Goal: Task Accomplishment & Management: Complete application form

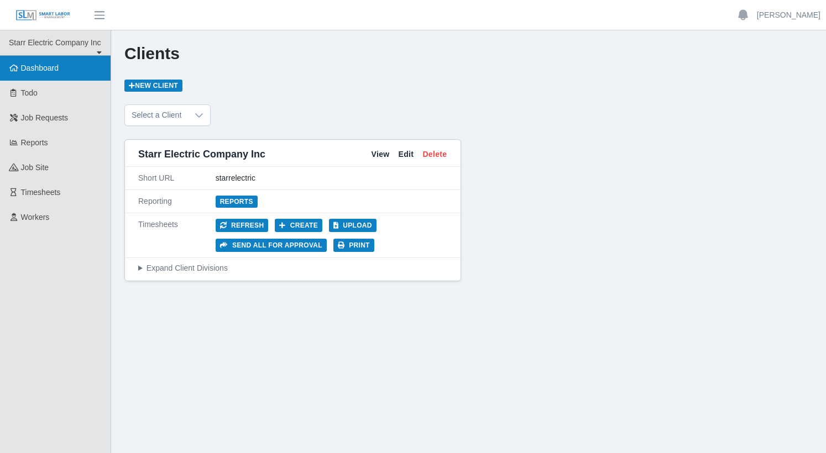
click at [43, 66] on span "Dashboard" at bounding box center [40, 68] width 38 height 9
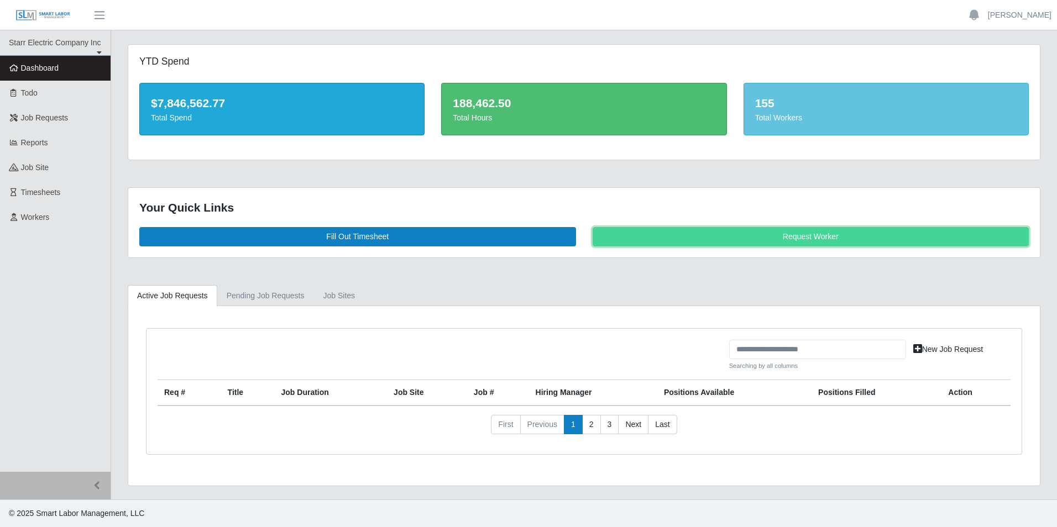
click at [825, 240] on link "Request Worker" at bounding box center [810, 236] width 437 height 19
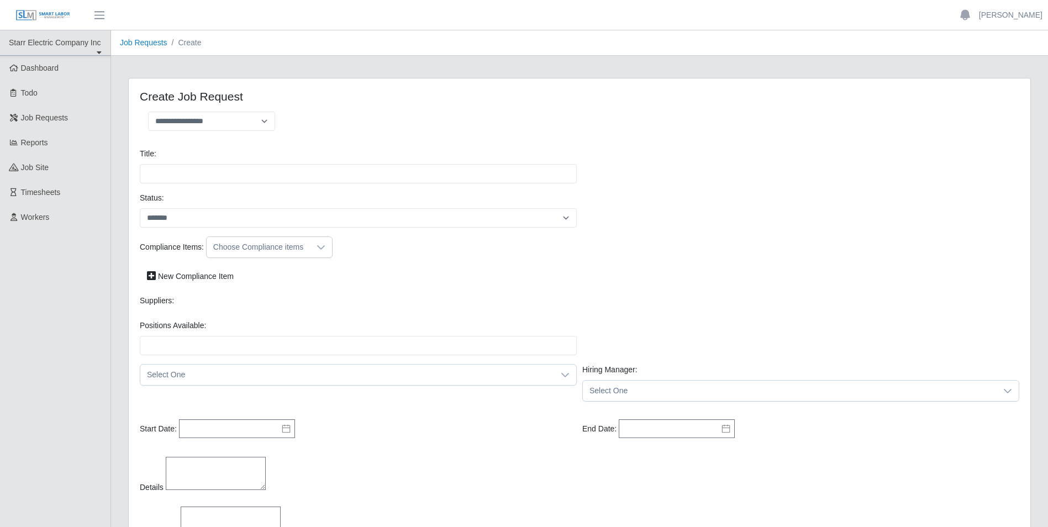
select select
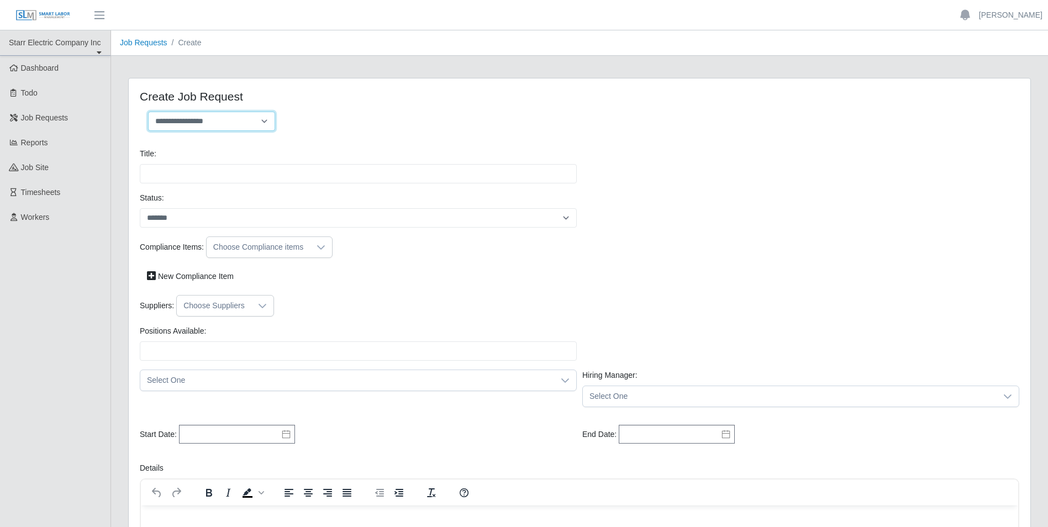
click at [229, 119] on select "**********" at bounding box center [211, 121] width 127 height 19
click at [254, 119] on select "**********" at bounding box center [211, 121] width 127 height 19
click at [265, 117] on select "**********" at bounding box center [211, 121] width 127 height 19
select select "**********"
click at [148, 112] on select "**********" at bounding box center [211, 121] width 127 height 19
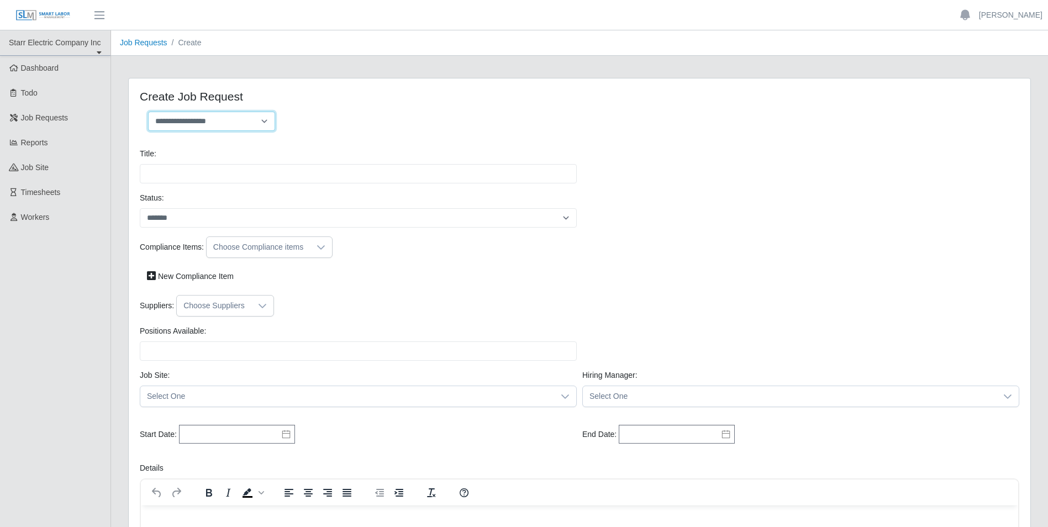
type input "**********"
type input "*"
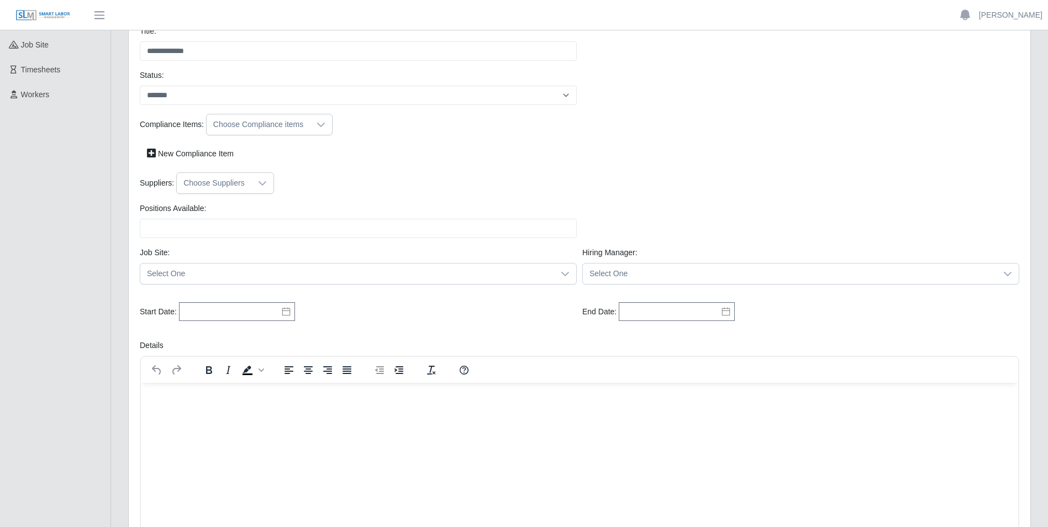
scroll to position [148, 0]
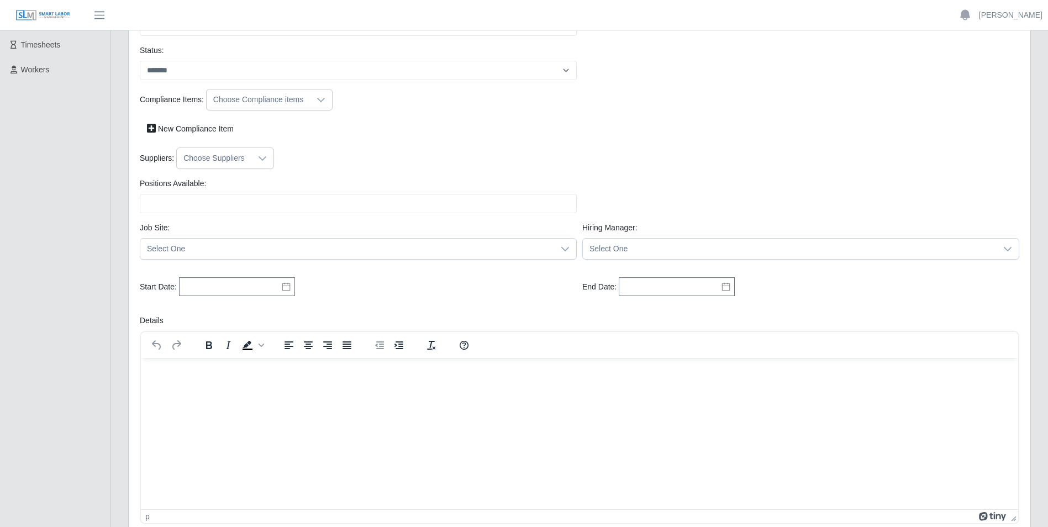
click at [306, 99] on div "Choose Compliance items" at bounding box center [258, 100] width 103 height 20
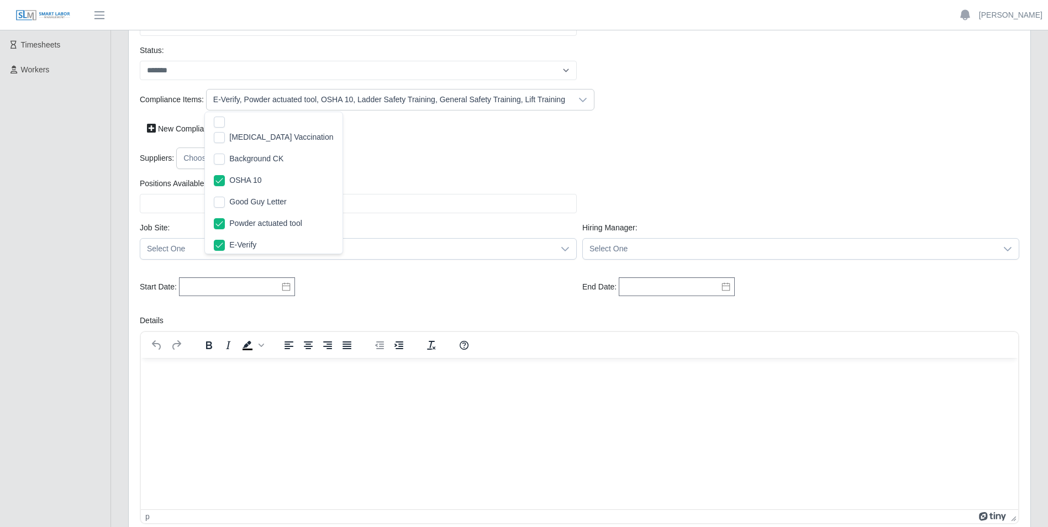
scroll to position [117, 0]
click at [460, 281] on div "Start Date: Please provide a valid start date." at bounding box center [358, 287] width 443 height 20
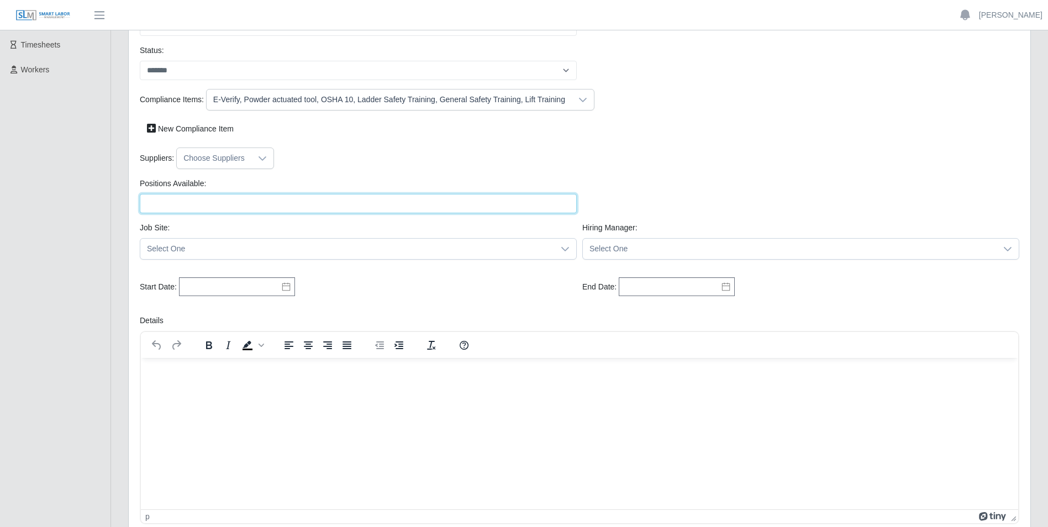
click at [232, 206] on input "Positions Available:" at bounding box center [358, 203] width 437 height 19
type input "*"
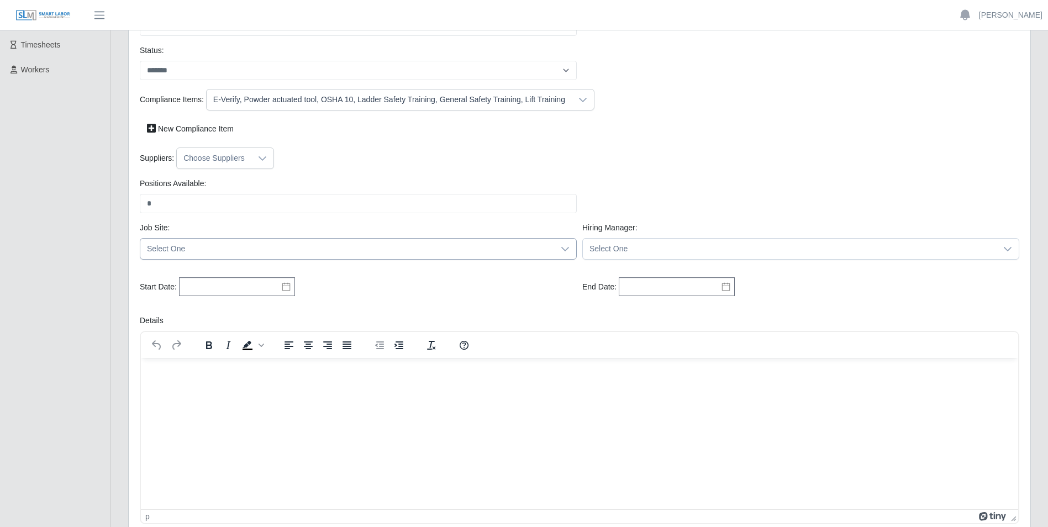
click at [539, 250] on span "Select One" at bounding box center [347, 249] width 414 height 20
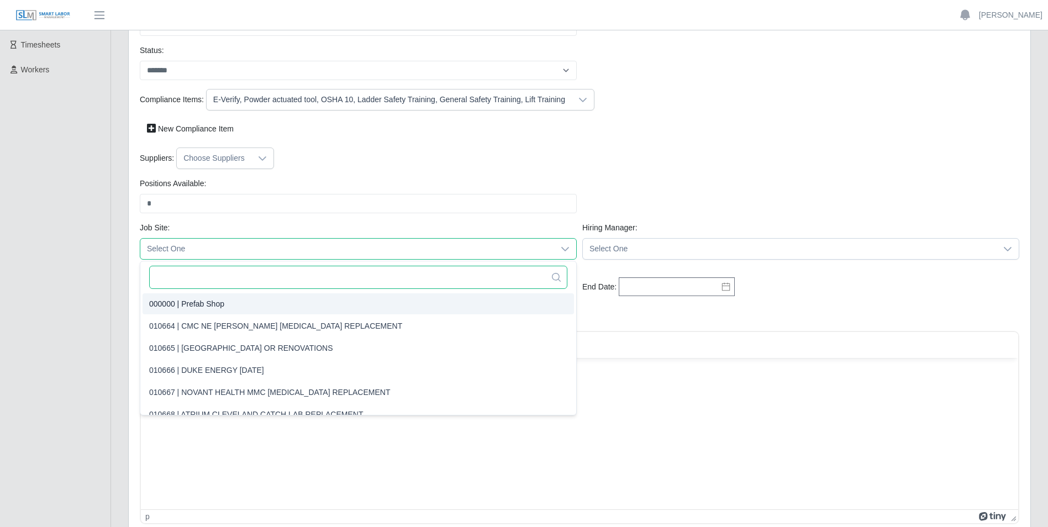
click at [258, 274] on input "text" at bounding box center [358, 277] width 418 height 23
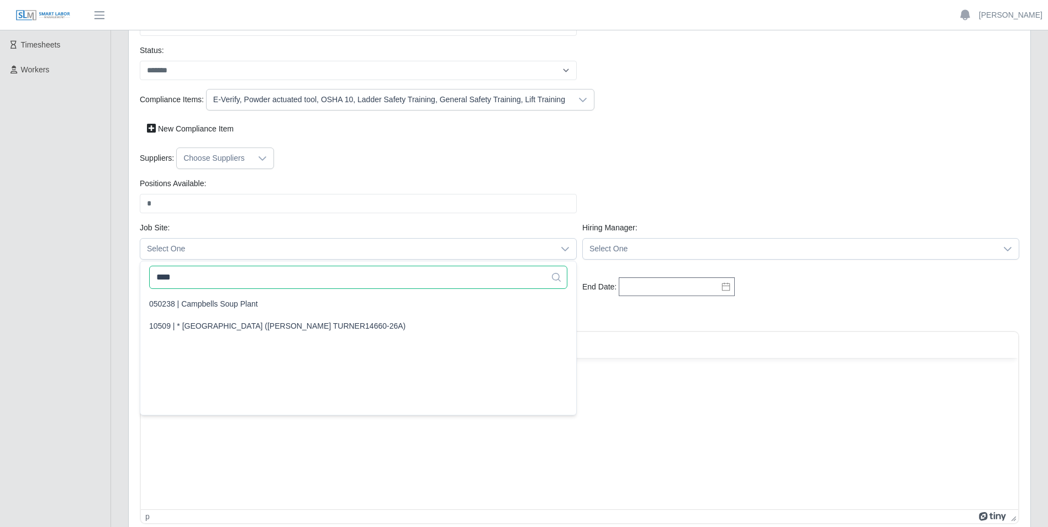
scroll to position [0, 0]
type input "*****"
click at [242, 312] on li "050238 | Campbells Soup Plant" at bounding box center [359, 303] width 432 height 21
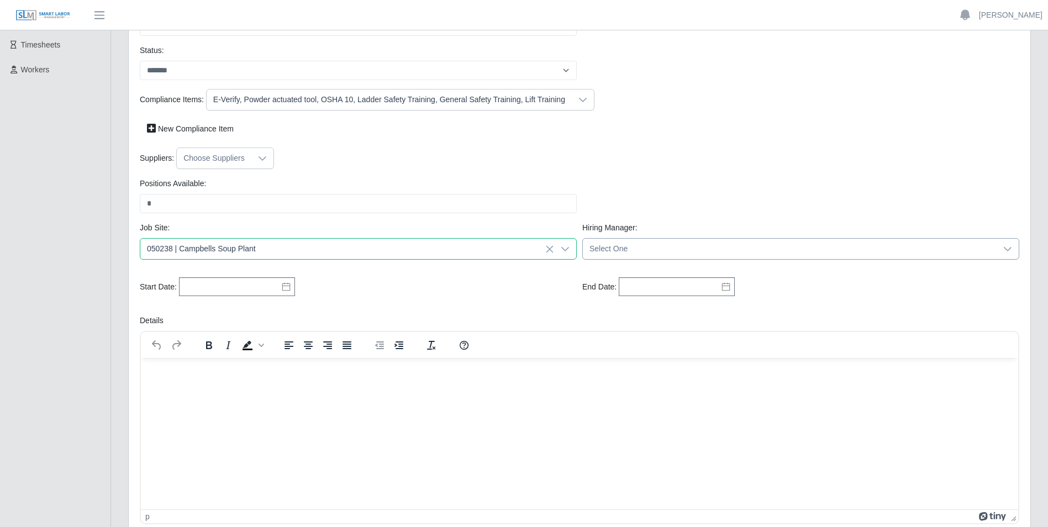
click at [733, 255] on span "Select One" at bounding box center [790, 249] width 414 height 20
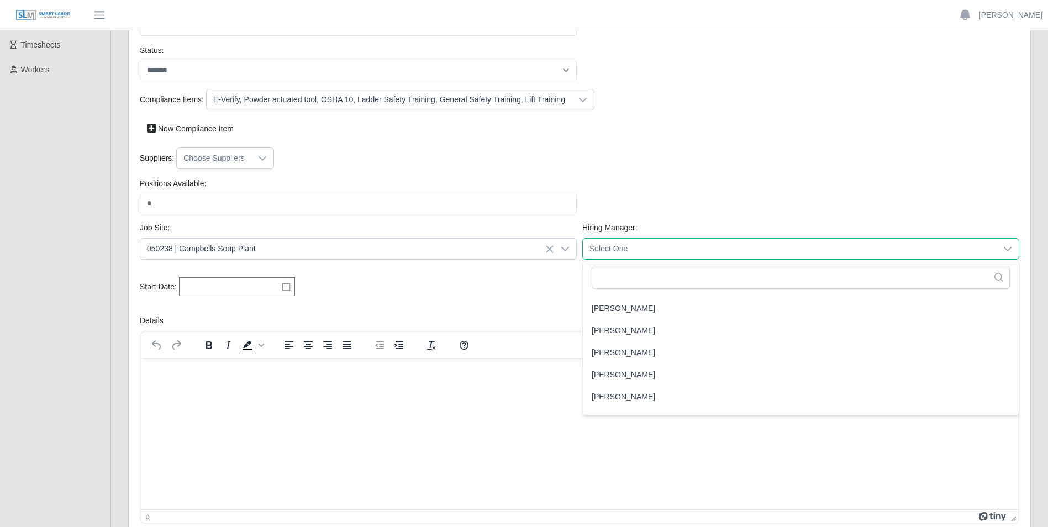
scroll to position [1011, 0]
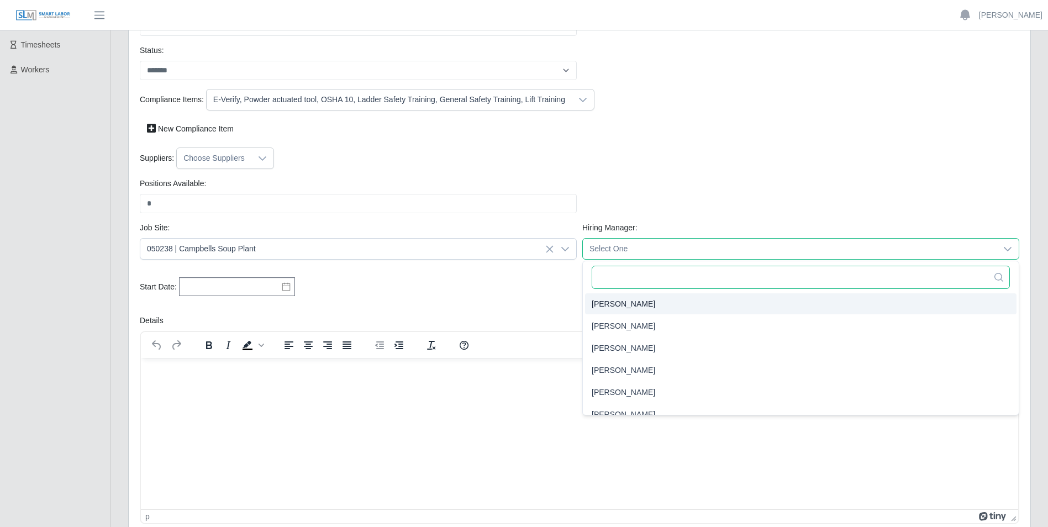
click at [661, 272] on input "text" at bounding box center [801, 277] width 418 height 23
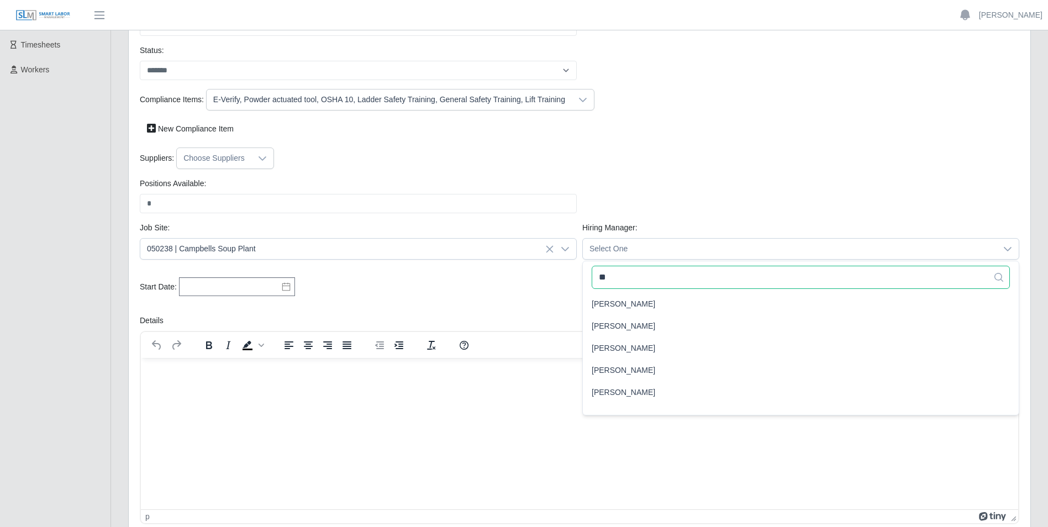
scroll to position [0, 0]
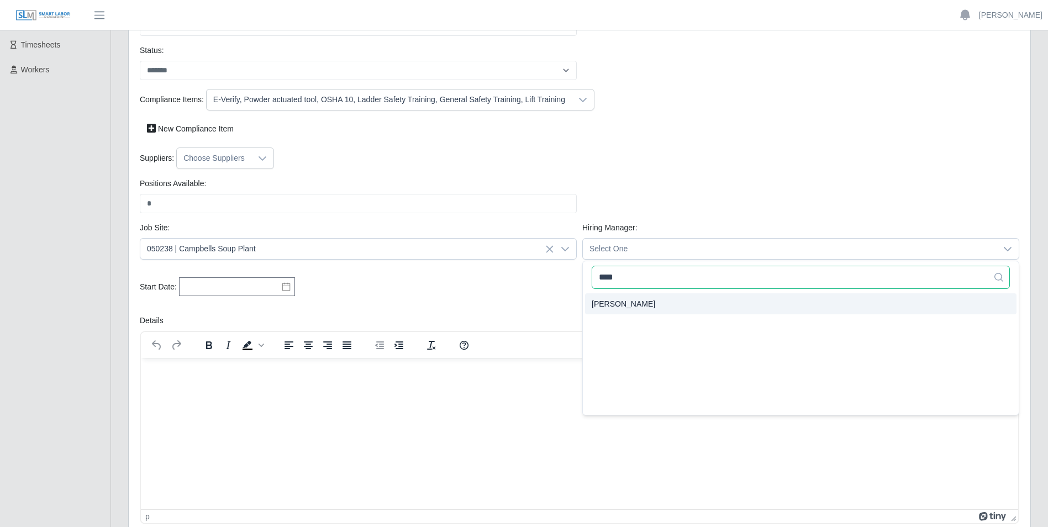
type input "****"
click at [637, 307] on li "[PERSON_NAME]" at bounding box center [801, 303] width 432 height 21
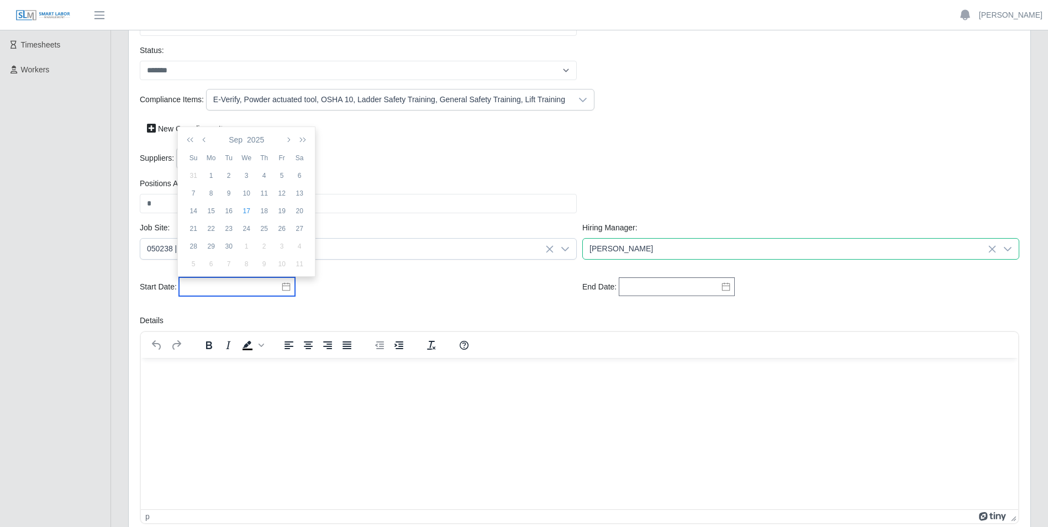
click at [249, 281] on input "text" at bounding box center [237, 286] width 116 height 19
click at [212, 228] on div "22" at bounding box center [211, 229] width 18 height 10
type input "**********"
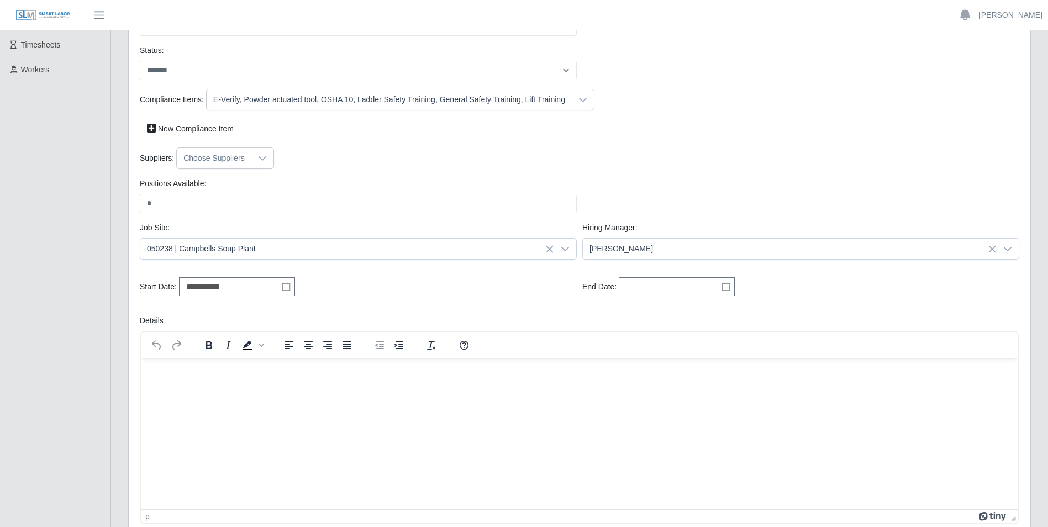
click at [722, 287] on icon at bounding box center [726, 287] width 8 height 8
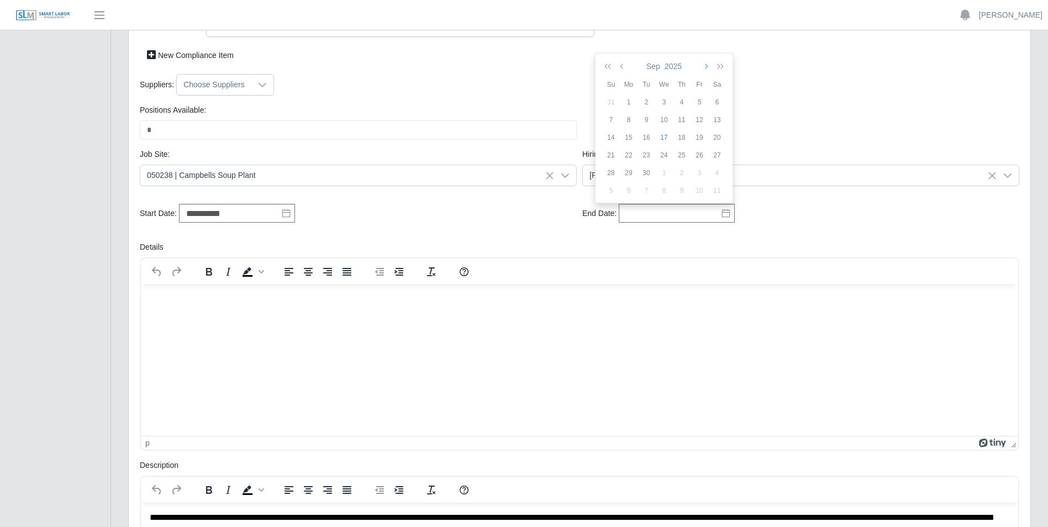
click at [707, 66] on icon "button" at bounding box center [706, 66] width 6 height 9
click at [701, 155] on div "24" at bounding box center [700, 155] width 18 height 10
type input "**********"
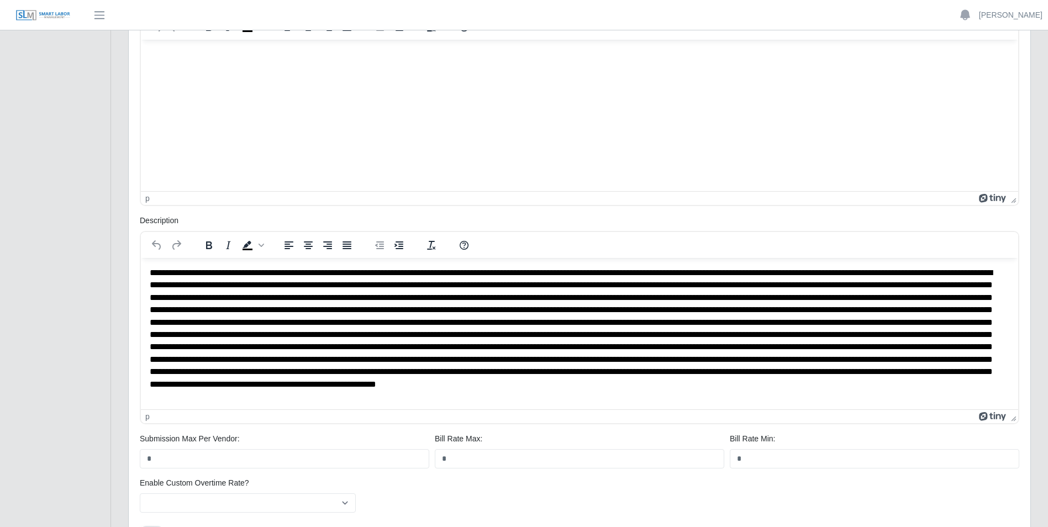
scroll to position [369, 0]
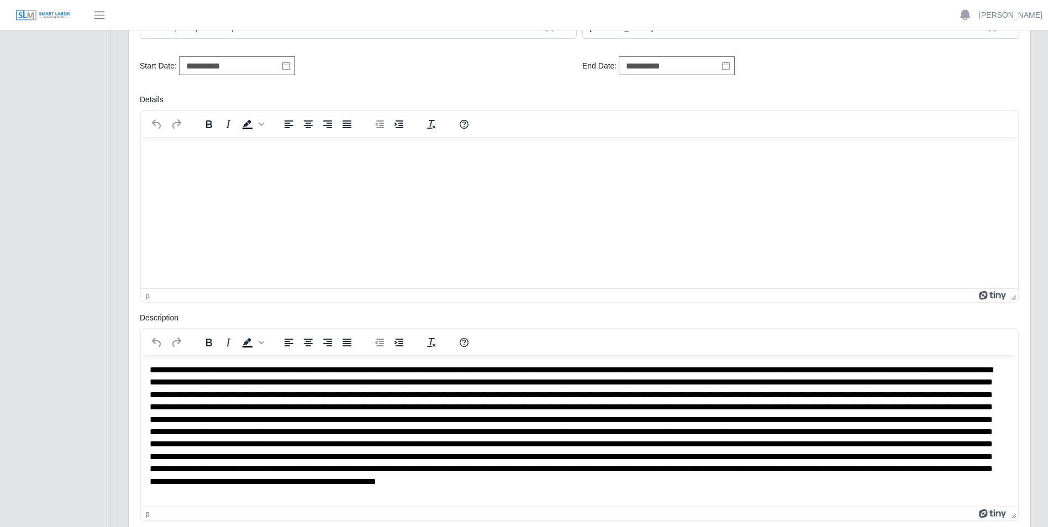
click at [240, 166] on html at bounding box center [580, 151] width 878 height 30
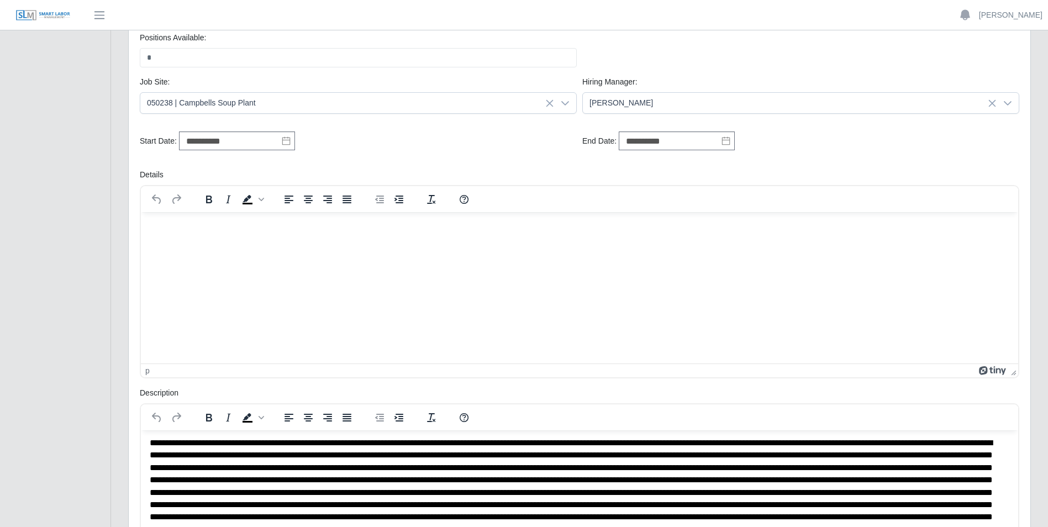
scroll to position [295, 0]
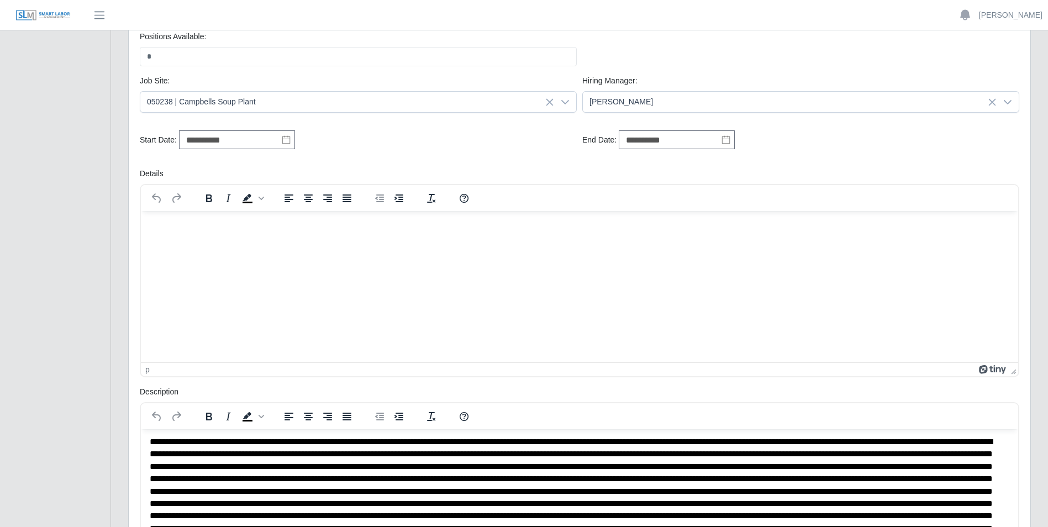
click at [523, 240] on html at bounding box center [580, 226] width 878 height 30
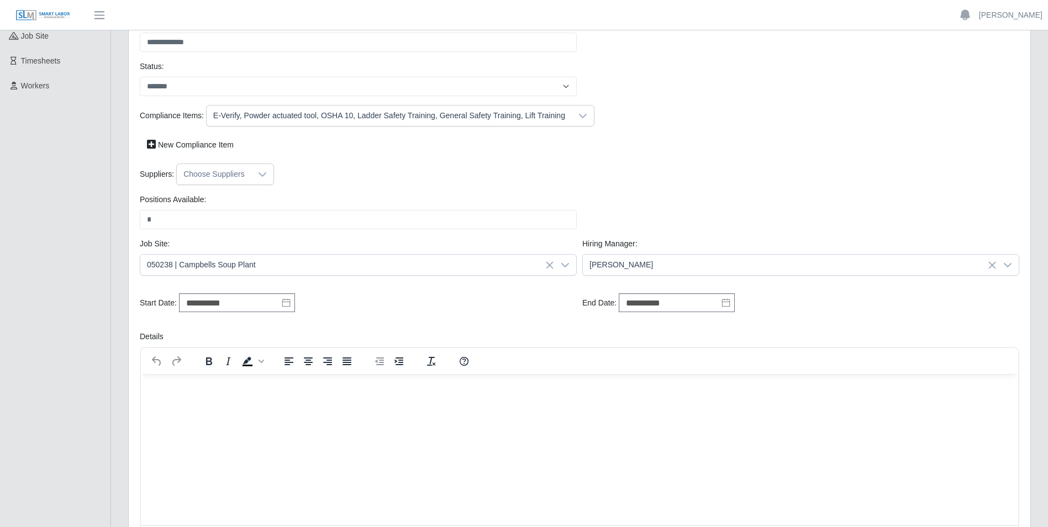
scroll to position [148, 0]
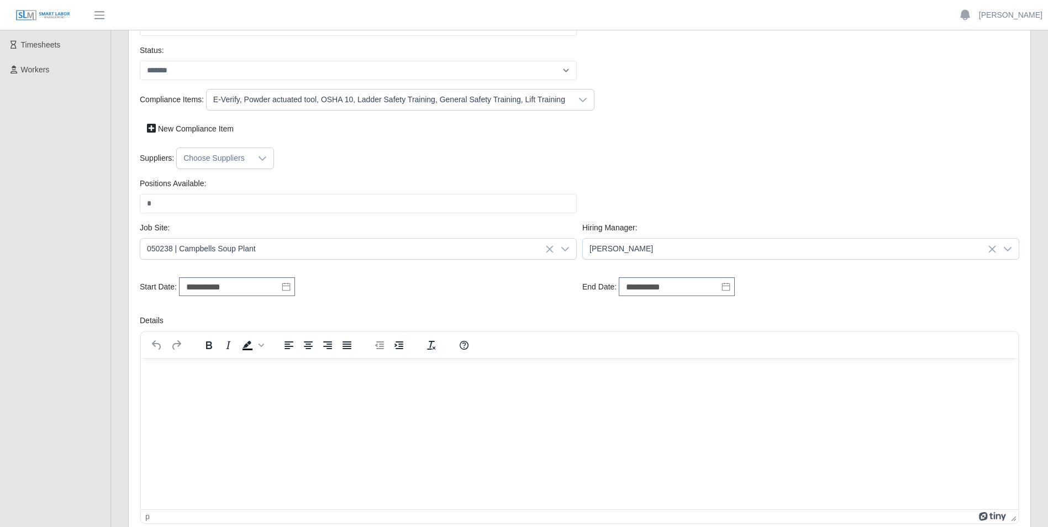
click at [259, 158] on icon at bounding box center [263, 158] width 8 height 4
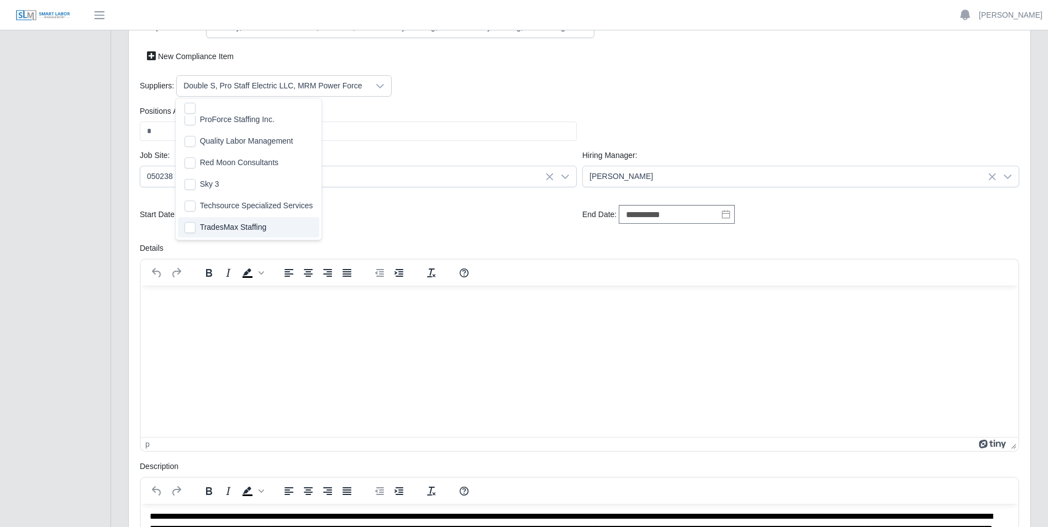
scroll to position [221, 0]
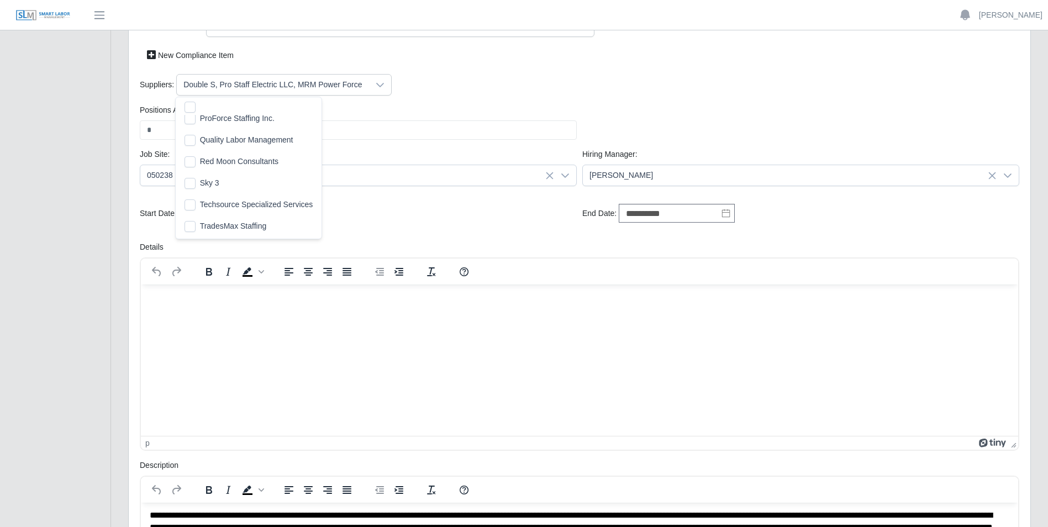
click at [403, 314] on html at bounding box center [580, 299] width 878 height 30
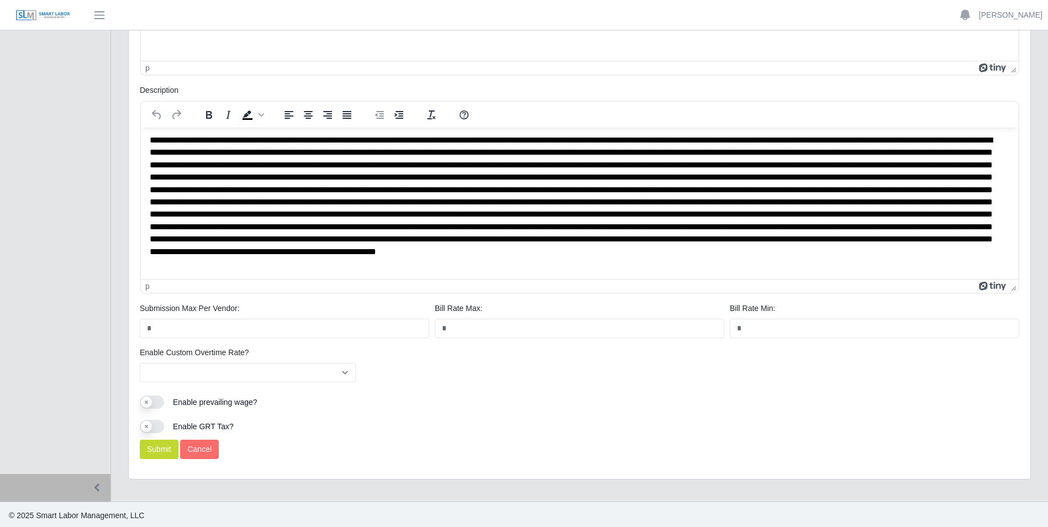
scroll to position [598, 0]
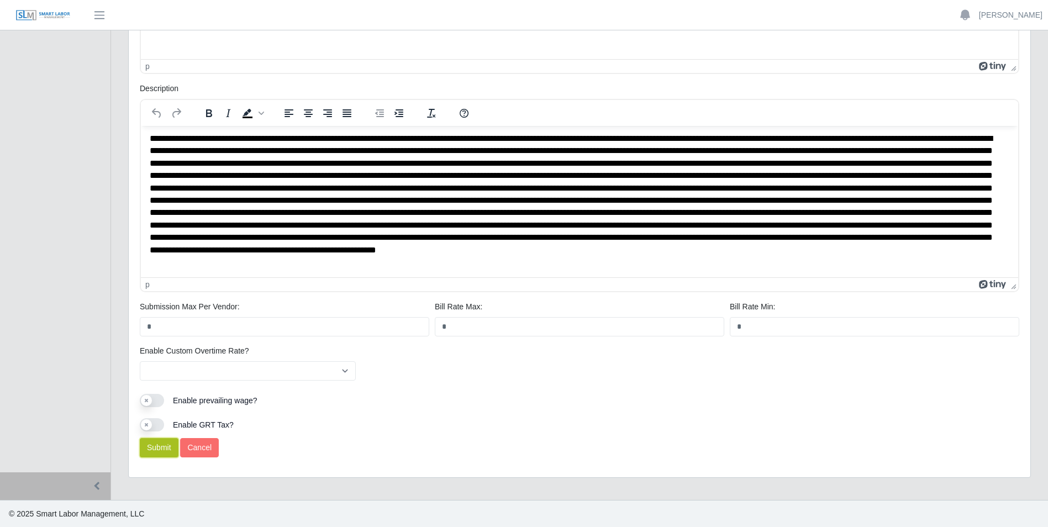
click at [157, 445] on button "Submit" at bounding box center [159, 447] width 39 height 19
click at [157, 448] on button "Submit" at bounding box center [159, 447] width 39 height 19
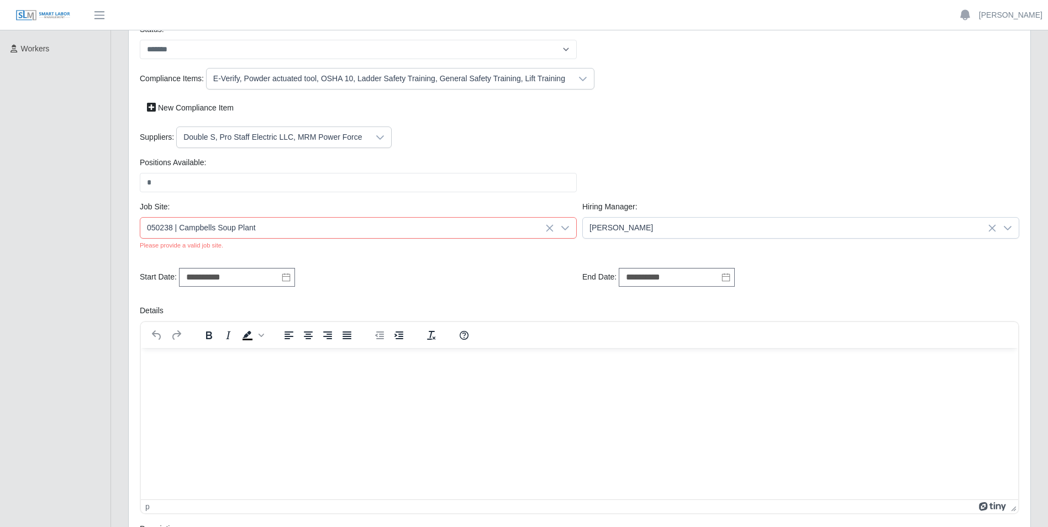
scroll to position [167, 0]
click at [381, 275] on div "**********" at bounding box center [358, 280] width 443 height 20
click at [278, 227] on span "050238 | Campbells Soup Plant" at bounding box center [347, 229] width 414 height 20
click at [263, 288] on li "050238 | Campbells Soup Plant" at bounding box center [359, 284] width 432 height 21
click at [334, 232] on span "050238 | Campbells Soup Plant" at bounding box center [347, 229] width 414 height 20
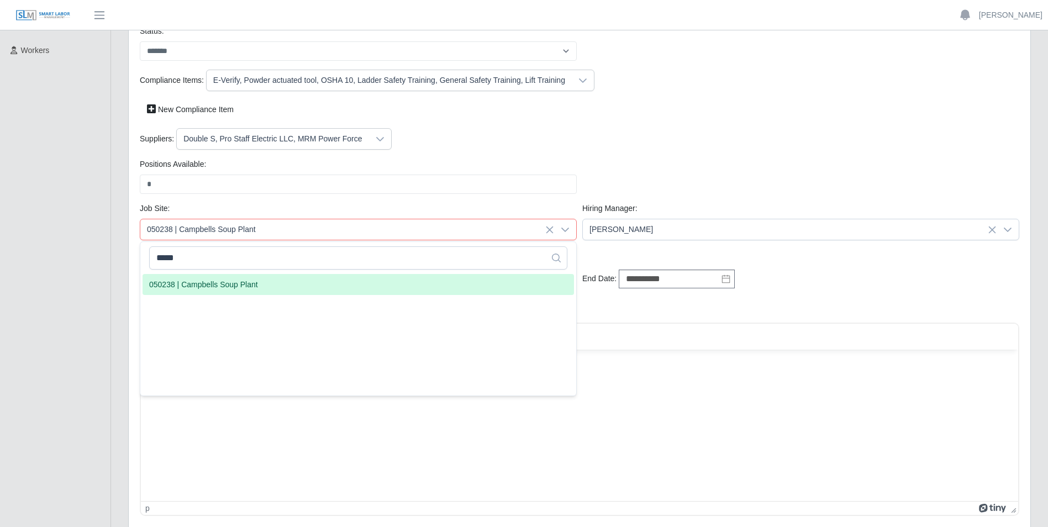
click at [174, 284] on span "050238 | Campbells Soup Plant" at bounding box center [203, 285] width 109 height 12
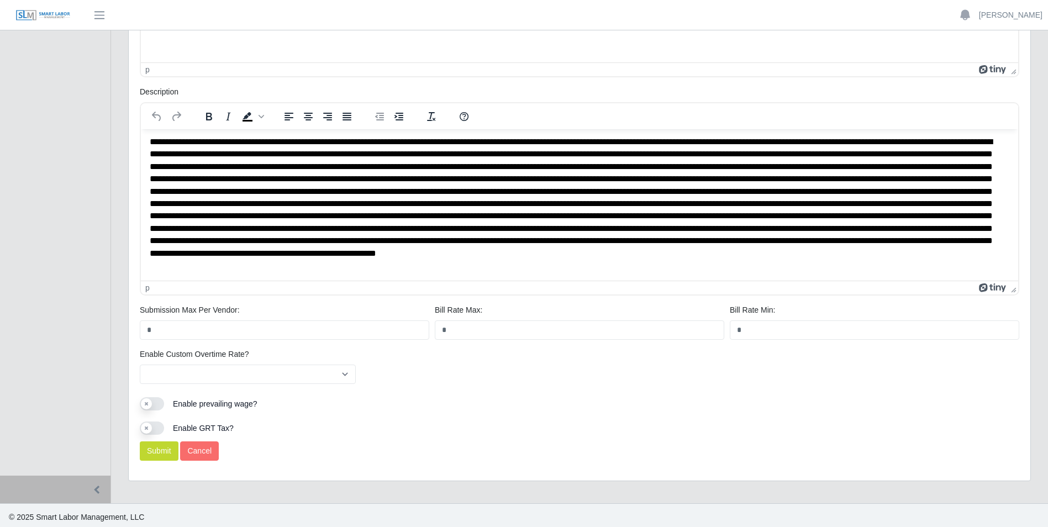
scroll to position [609, 0]
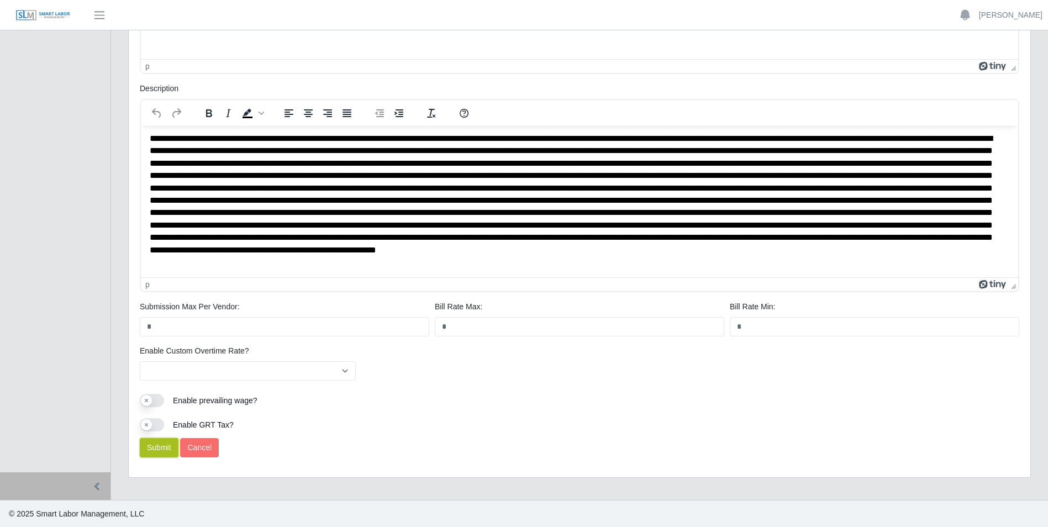
click at [154, 449] on button "Submit" at bounding box center [159, 447] width 39 height 19
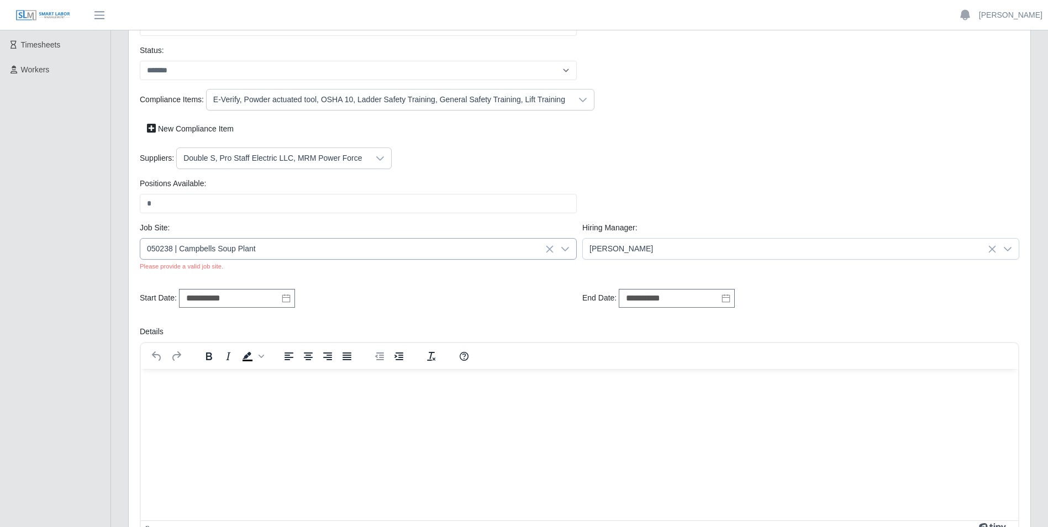
scroll to position [221, 0]
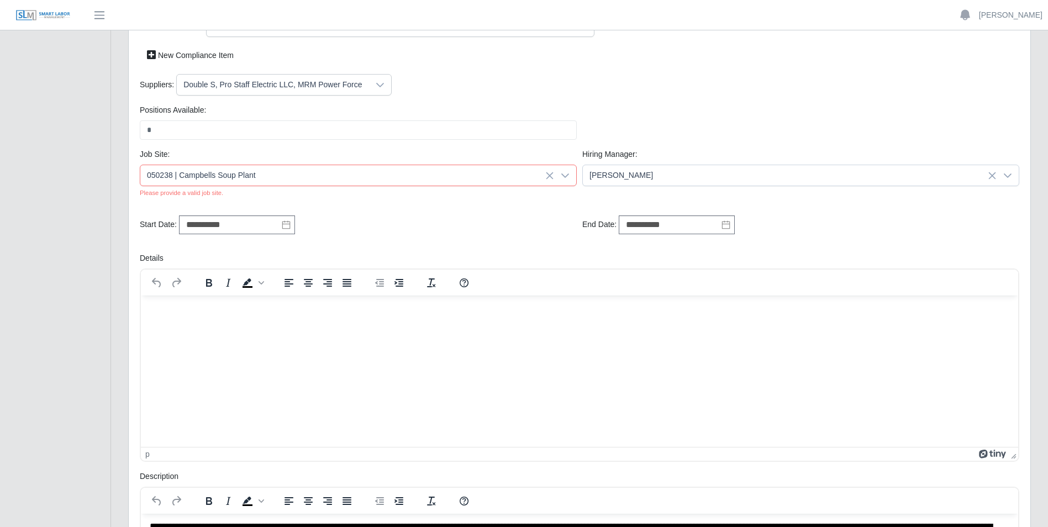
click at [342, 325] on html at bounding box center [580, 311] width 878 height 30
click at [364, 217] on div "**********" at bounding box center [358, 226] width 443 height 20
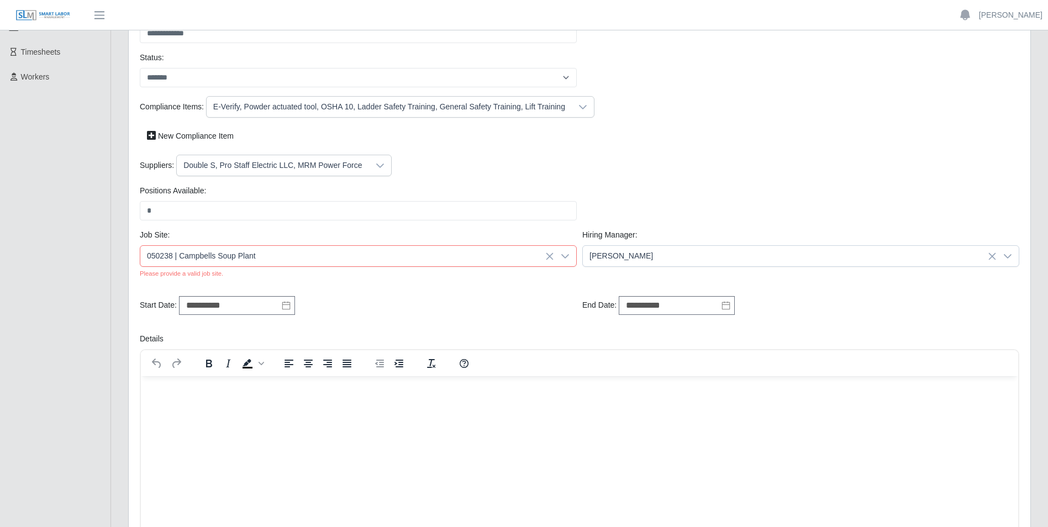
scroll to position [73, 0]
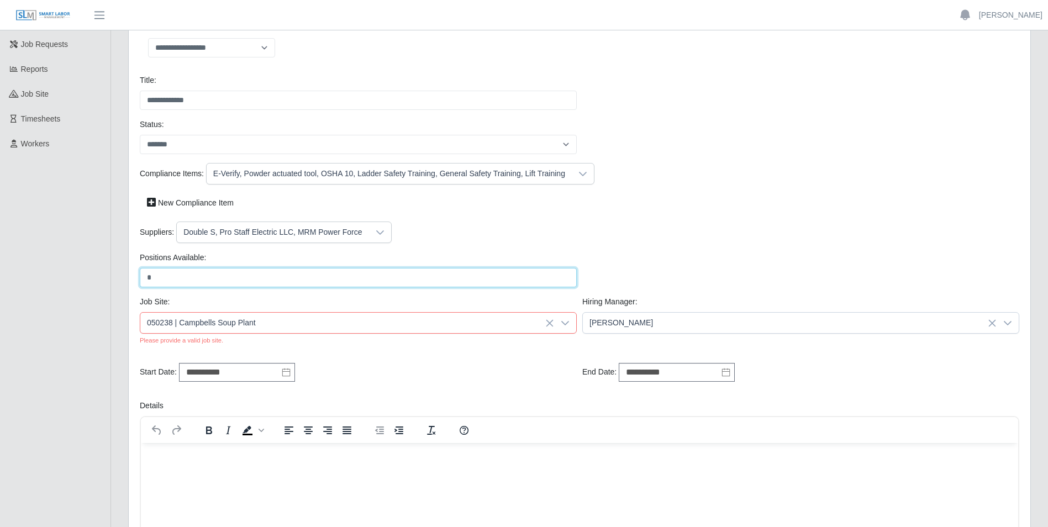
click at [181, 278] on input "*" at bounding box center [358, 277] width 437 height 19
drag, startPoint x: 402, startPoint y: 323, endPoint x: 402, endPoint y: 333, distance: 9.9
click at [402, 323] on span "050238 | Campbells Soup Plant" at bounding box center [347, 323] width 414 height 20
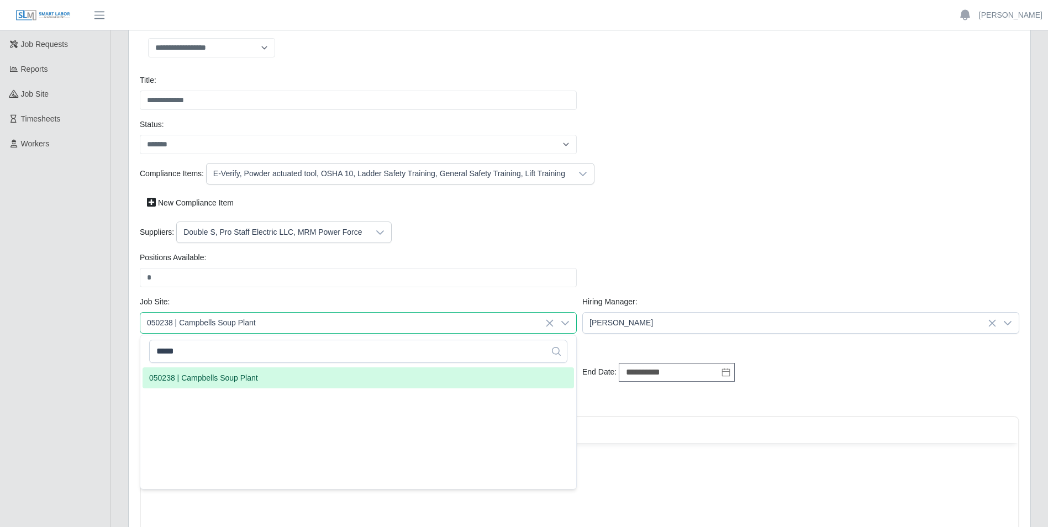
click at [301, 382] on li "050238 | Campbells Soup Plant" at bounding box center [359, 377] width 432 height 21
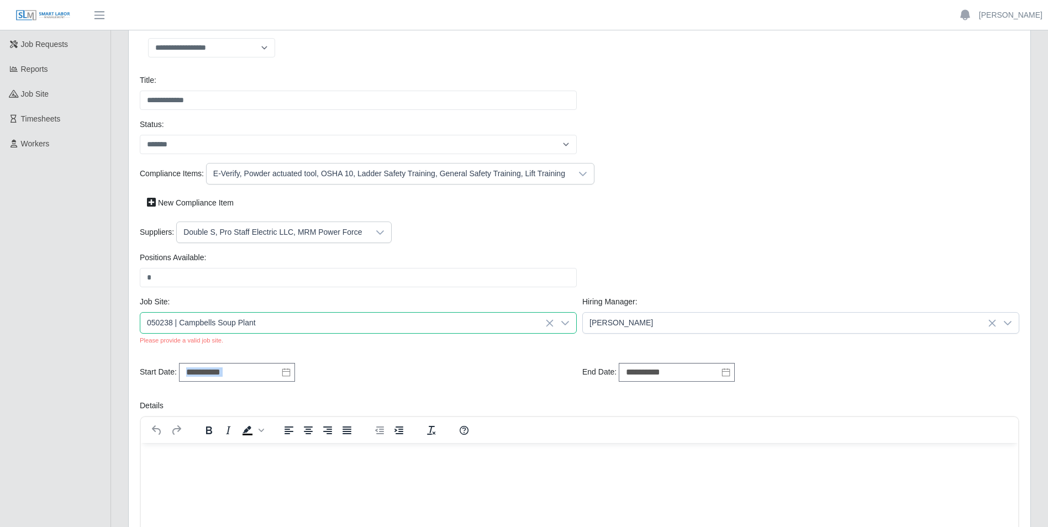
click at [301, 382] on div "**********" at bounding box center [358, 373] width 443 height 20
click at [245, 321] on span "050238 | Campbells Soup Plant" at bounding box center [347, 323] width 414 height 20
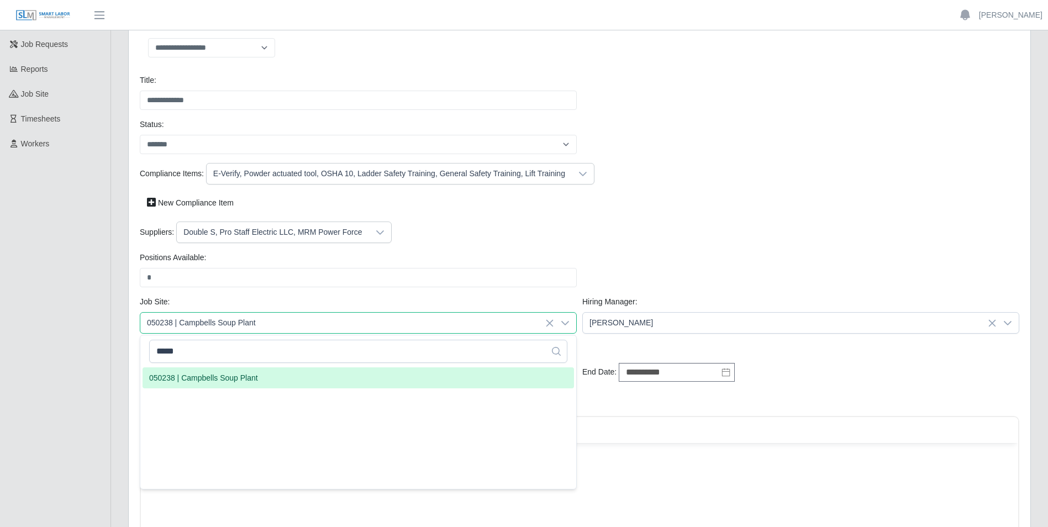
click at [550, 322] on icon at bounding box center [549, 323] width 9 height 9
click at [234, 381] on span "050238 | Campbells Soup Plant" at bounding box center [203, 378] width 109 height 12
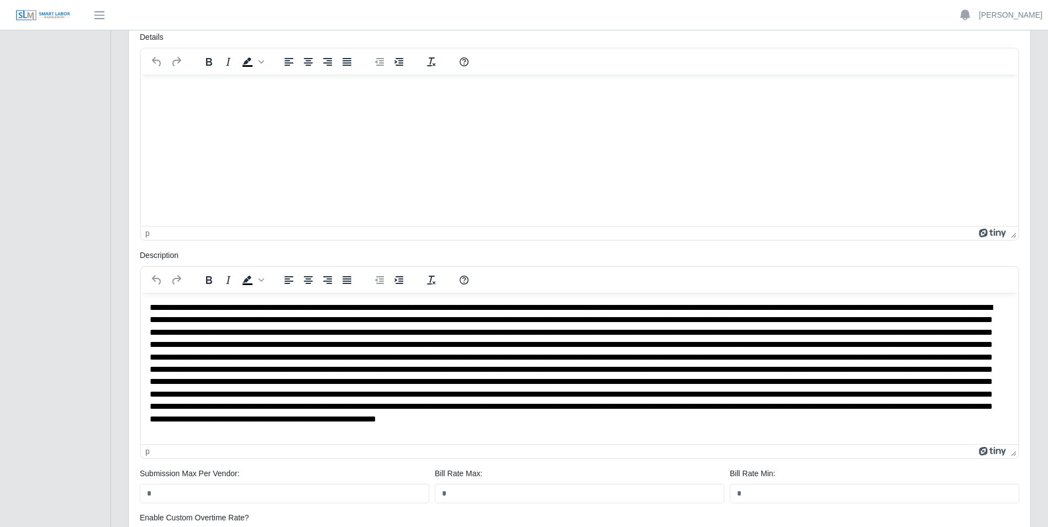
scroll to position [221, 0]
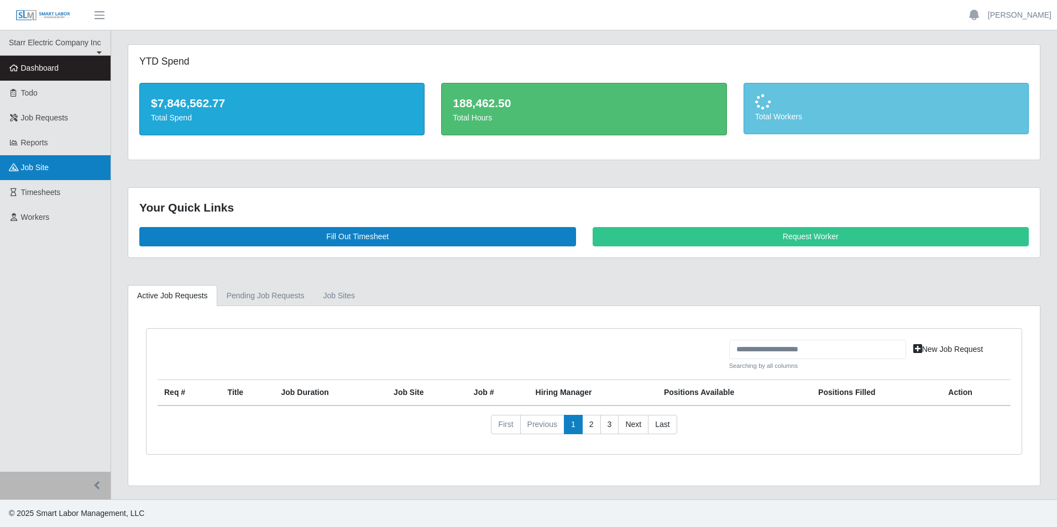
click at [30, 167] on span "job site" at bounding box center [35, 167] width 28 height 9
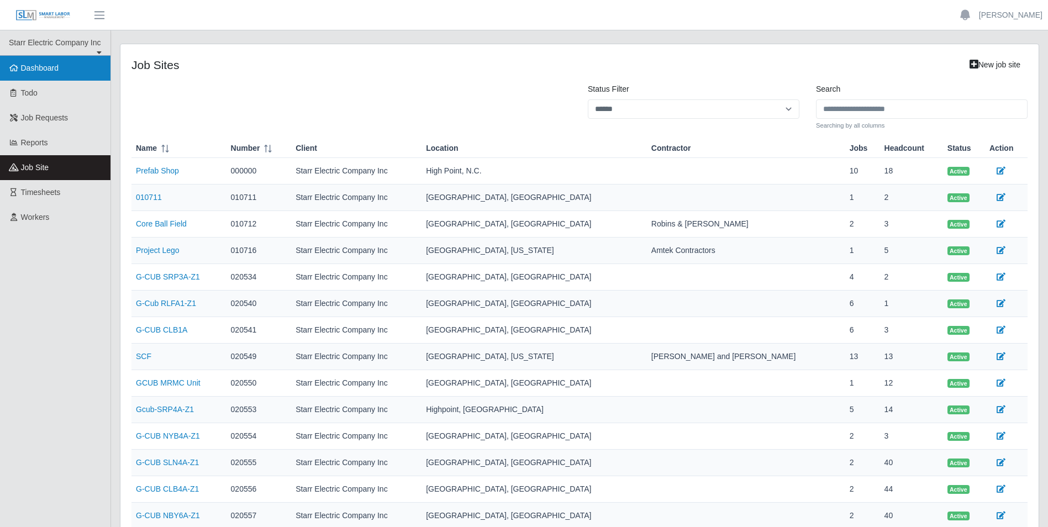
click at [38, 69] on span "Dashboard" at bounding box center [40, 68] width 38 height 9
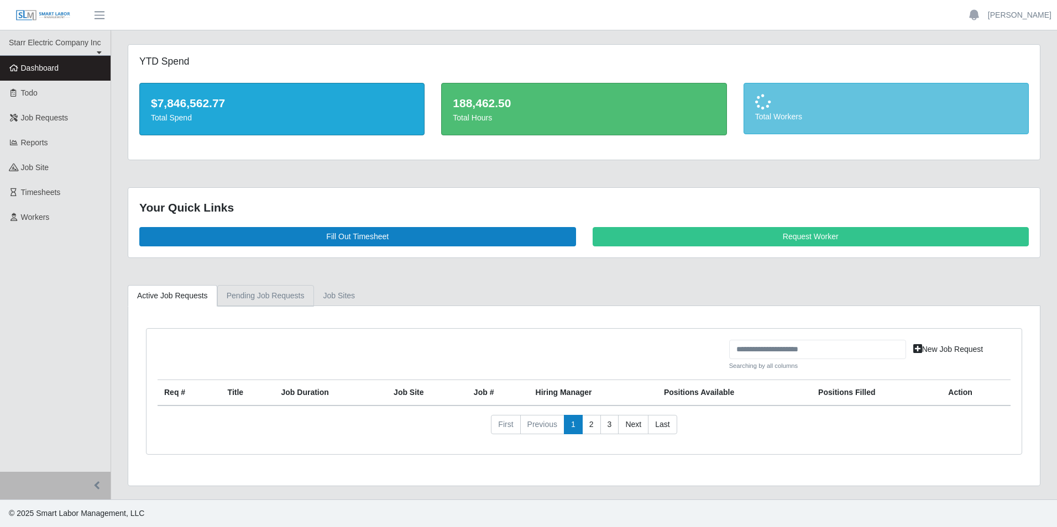
click at [243, 296] on link "Pending Job Requests" at bounding box center [265, 296] width 97 height 22
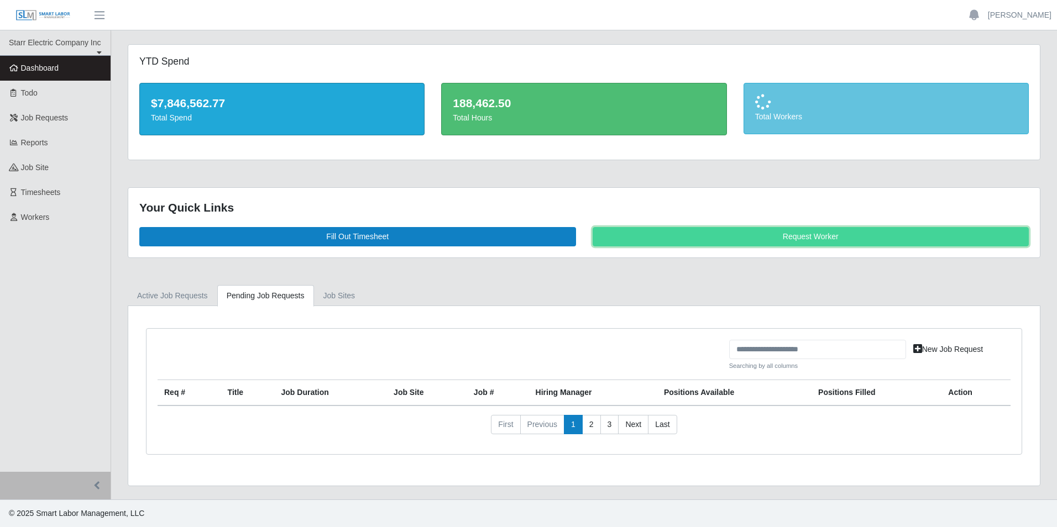
click at [817, 238] on link "Request Worker" at bounding box center [810, 236] width 437 height 19
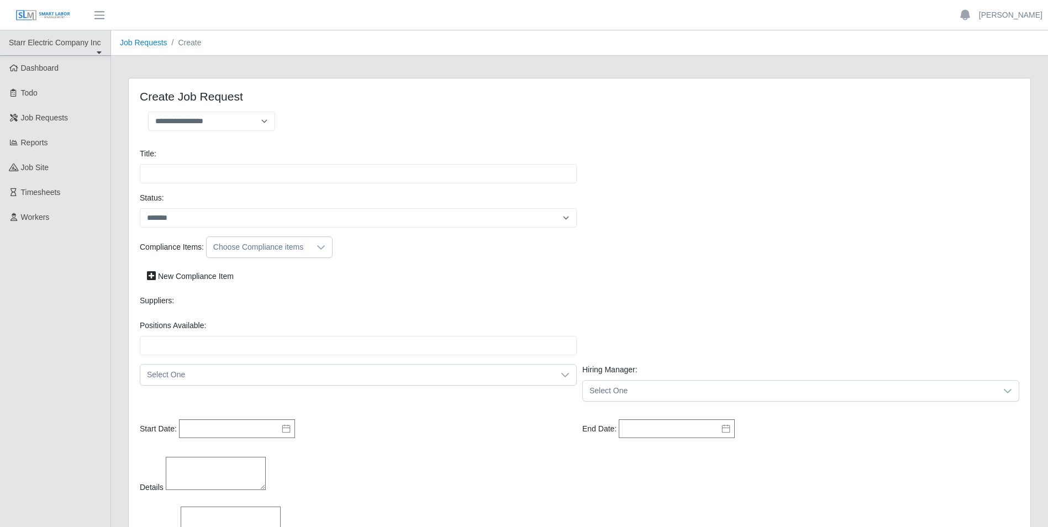
select select
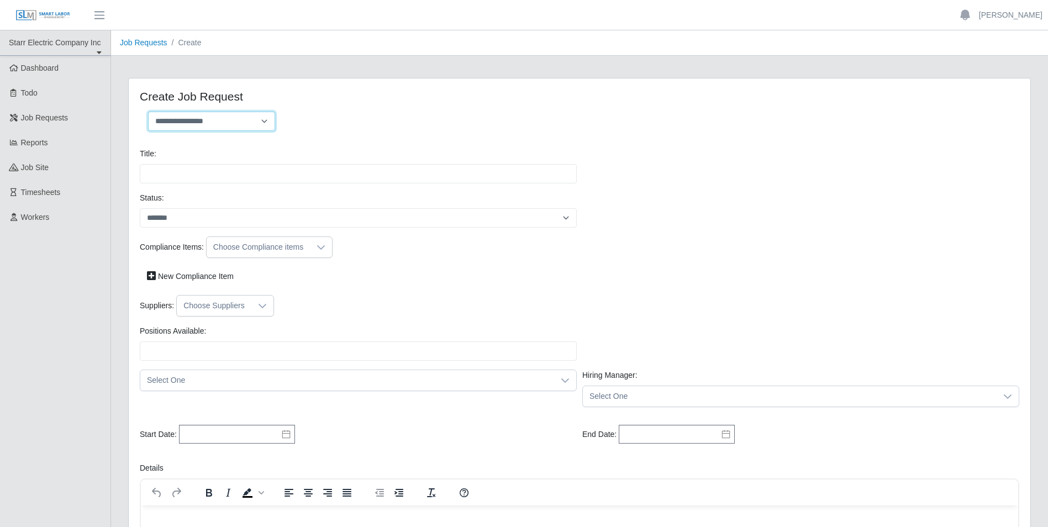
click at [260, 117] on select "**********" at bounding box center [211, 121] width 127 height 19
select select "**********"
click at [148, 112] on select "**********" at bounding box center [211, 121] width 127 height 19
type input "**********"
type input "*"
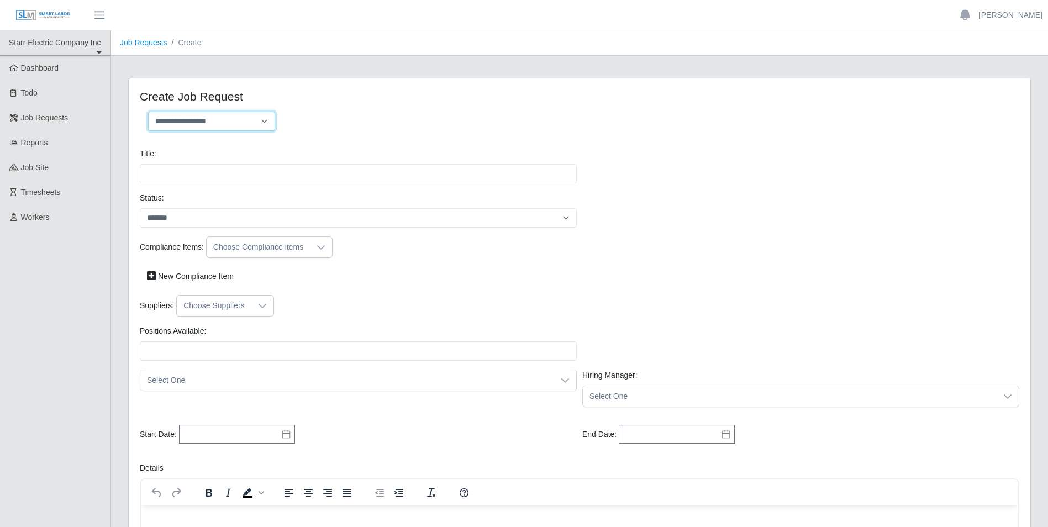
type input "*"
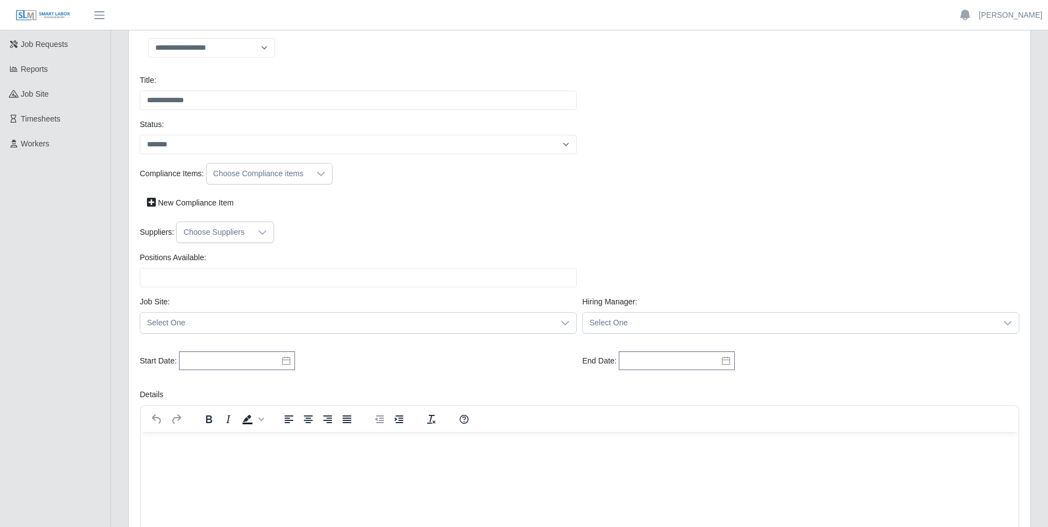
click at [258, 234] on icon at bounding box center [262, 232] width 9 height 9
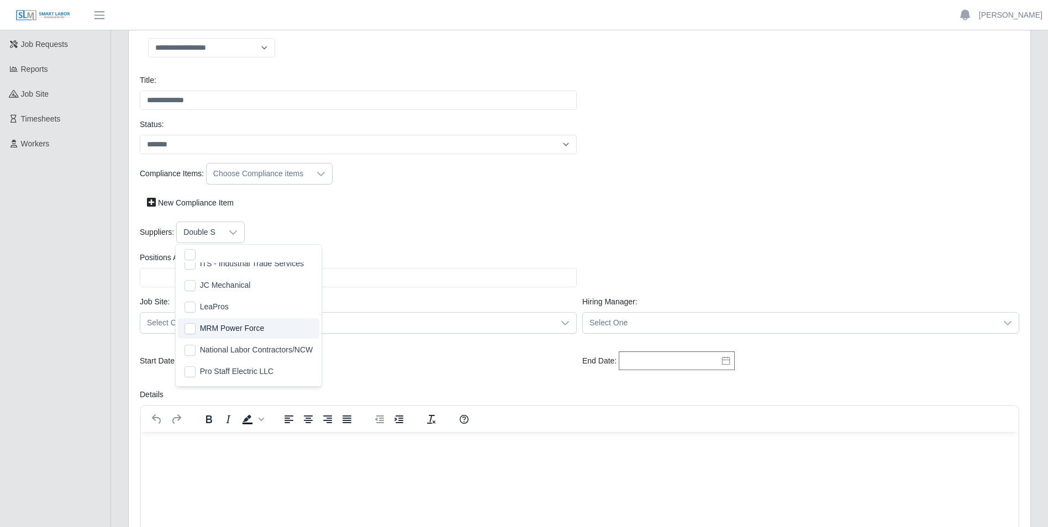
scroll to position [228, 0]
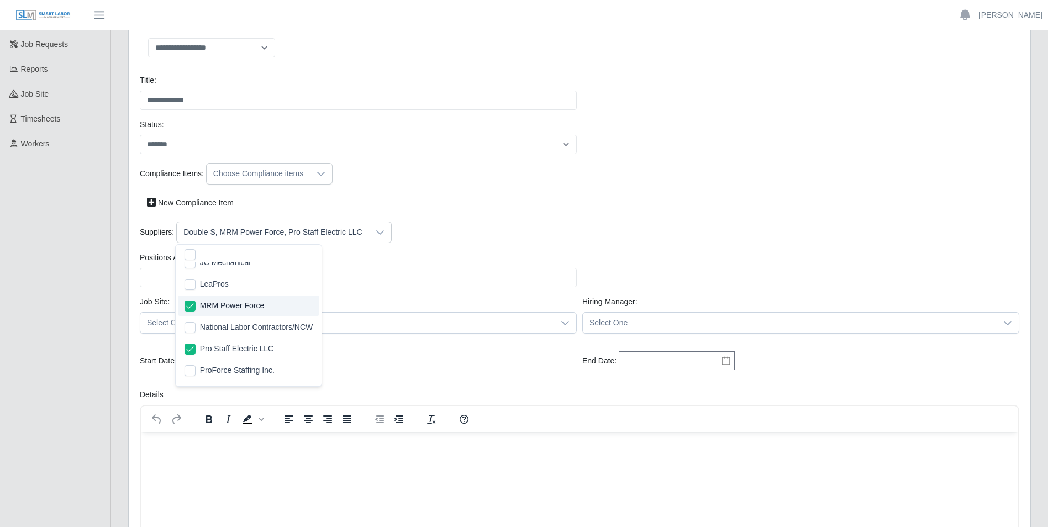
click at [455, 369] on div "Start Date: Please provide a valid start date." at bounding box center [358, 361] width 443 height 20
click at [380, 327] on span "Select One" at bounding box center [347, 323] width 414 height 20
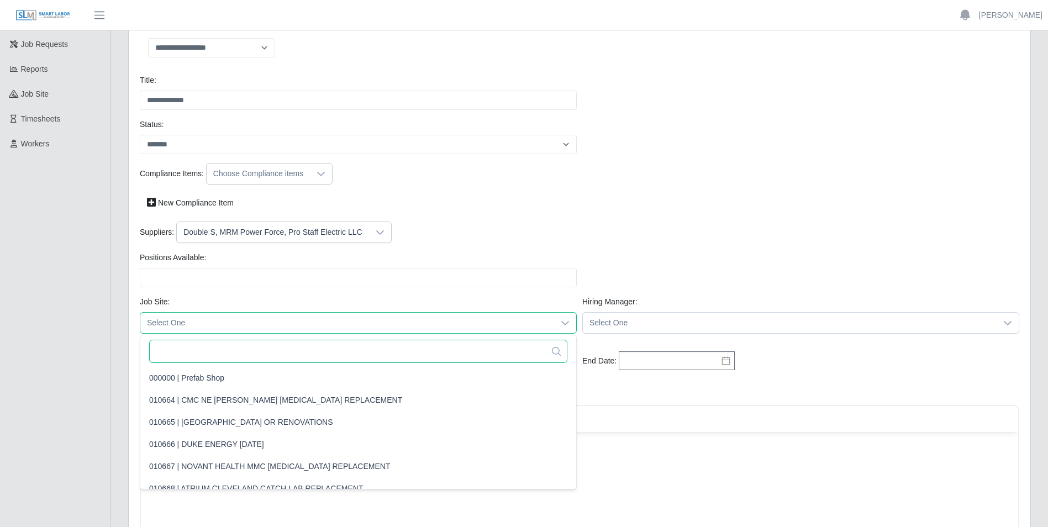
click at [233, 359] on input "text" at bounding box center [358, 351] width 418 height 23
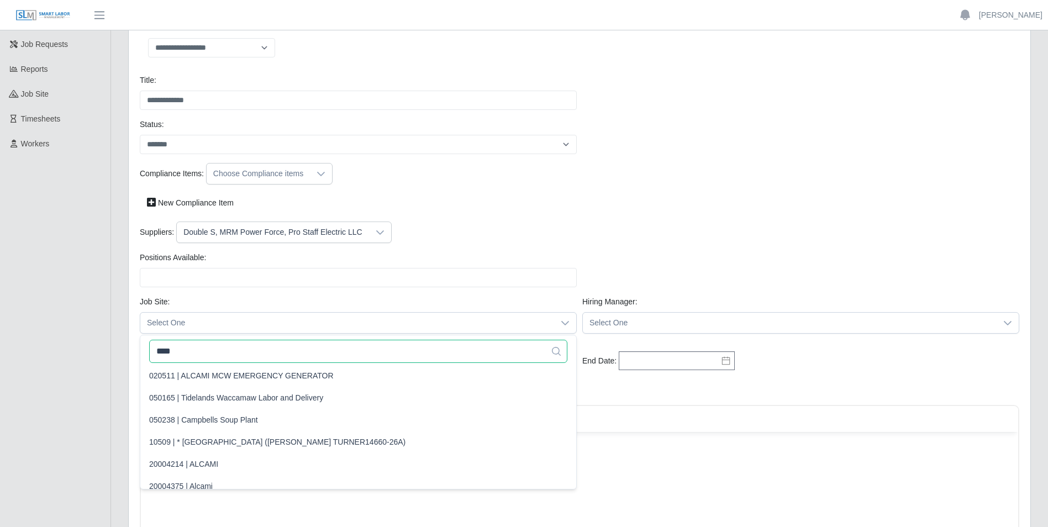
scroll to position [0, 0]
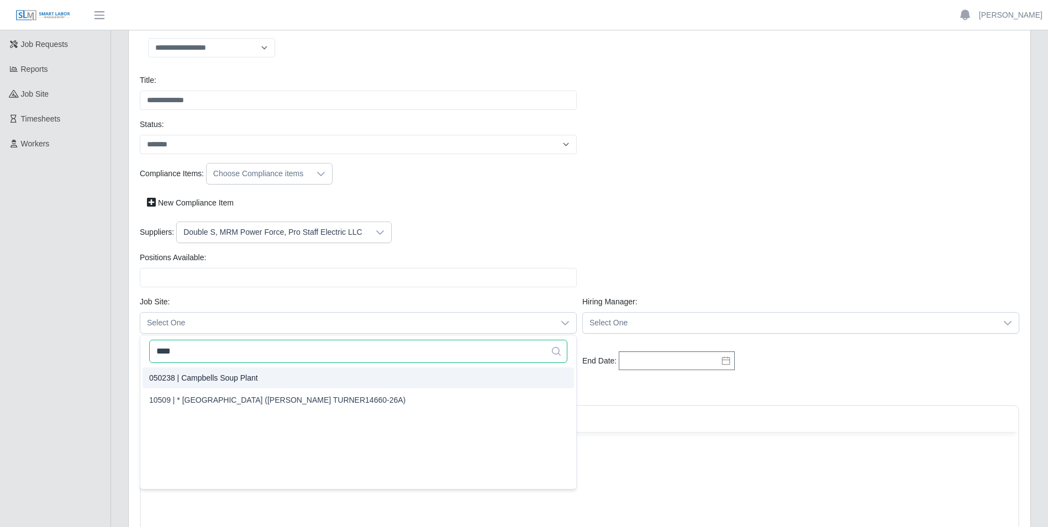
type input "****"
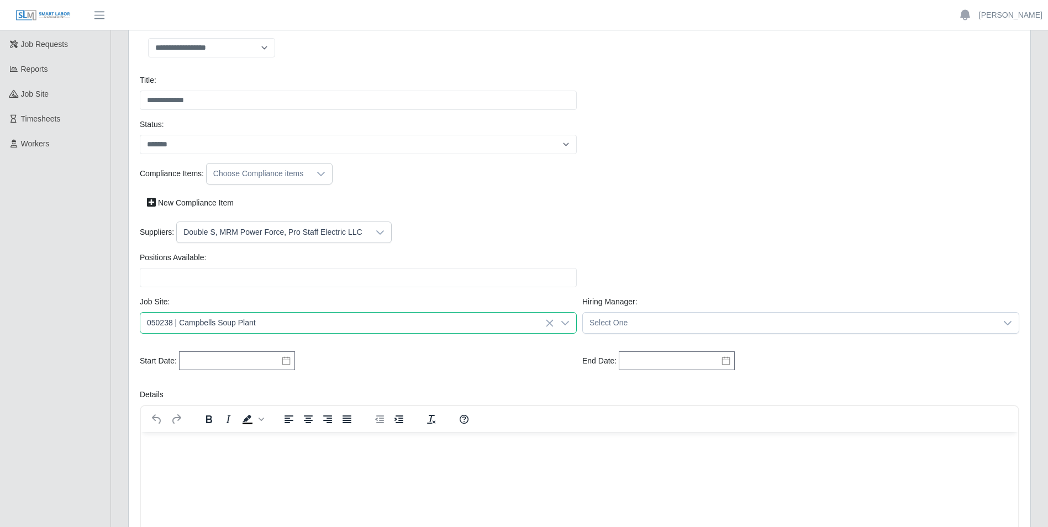
click at [211, 382] on span "050238 | Campbells Soup Plant" at bounding box center [203, 378] width 109 height 12
click at [633, 319] on span "Select One" at bounding box center [790, 323] width 414 height 20
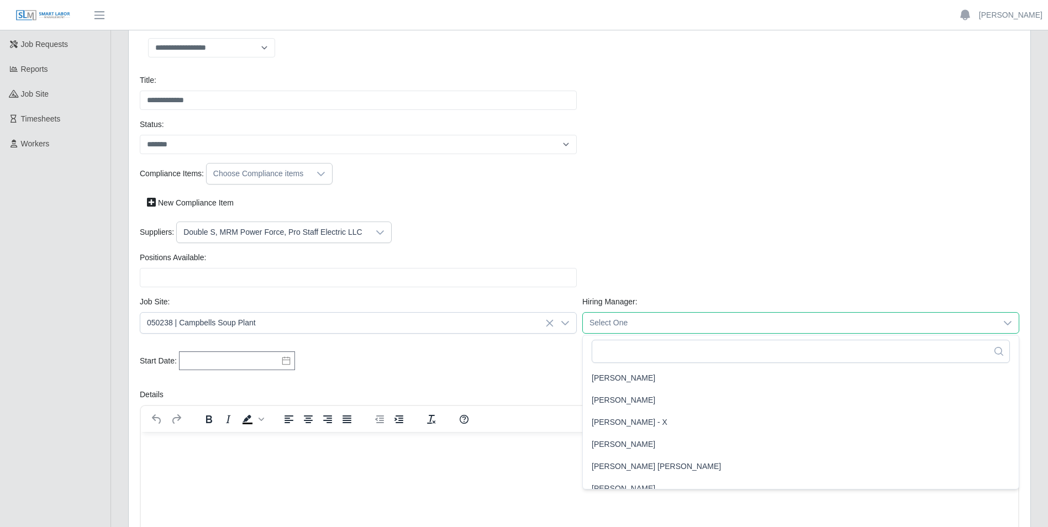
scroll to position [1871, 0]
click at [613, 380] on span "[PERSON_NAME]" at bounding box center [624, 380] width 64 height 12
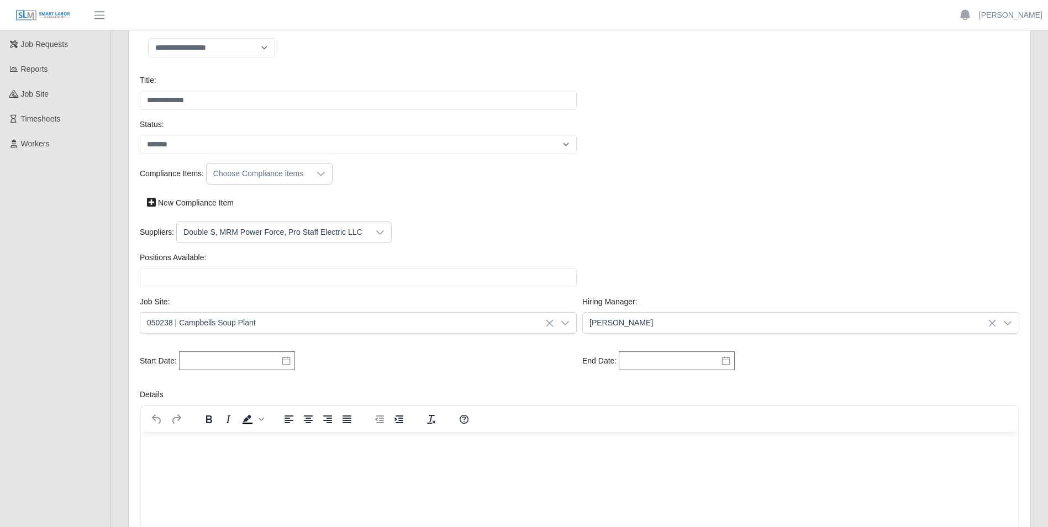
click at [287, 360] on icon at bounding box center [286, 360] width 9 height 9
click at [209, 300] on div "22" at bounding box center [211, 303] width 18 height 10
type input "**********"
click at [282, 359] on icon at bounding box center [286, 360] width 9 height 9
click at [282, 359] on icon at bounding box center [286, 361] width 8 height 8
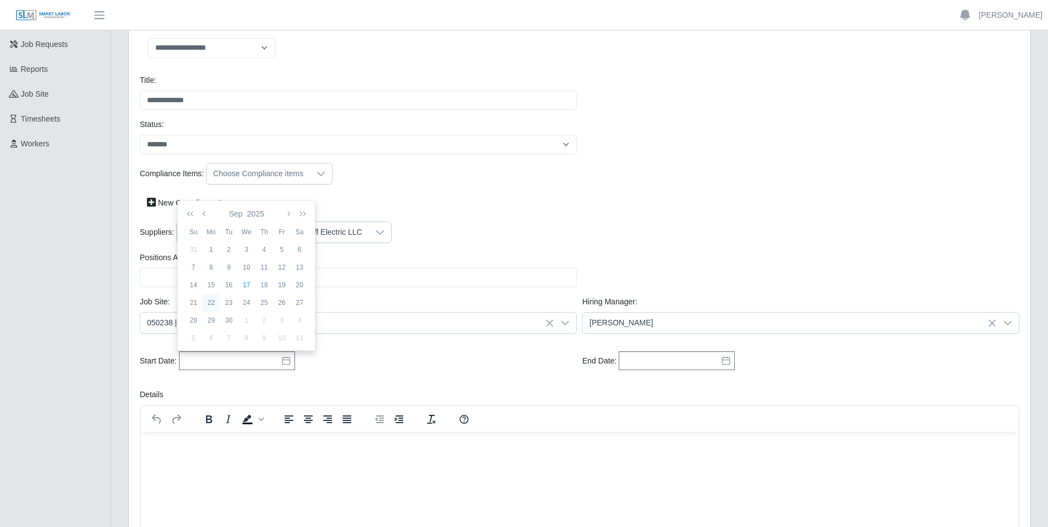
click at [211, 302] on div "22" at bounding box center [211, 303] width 18 height 10
type input "**********"
click at [723, 356] on icon at bounding box center [726, 360] width 9 height 9
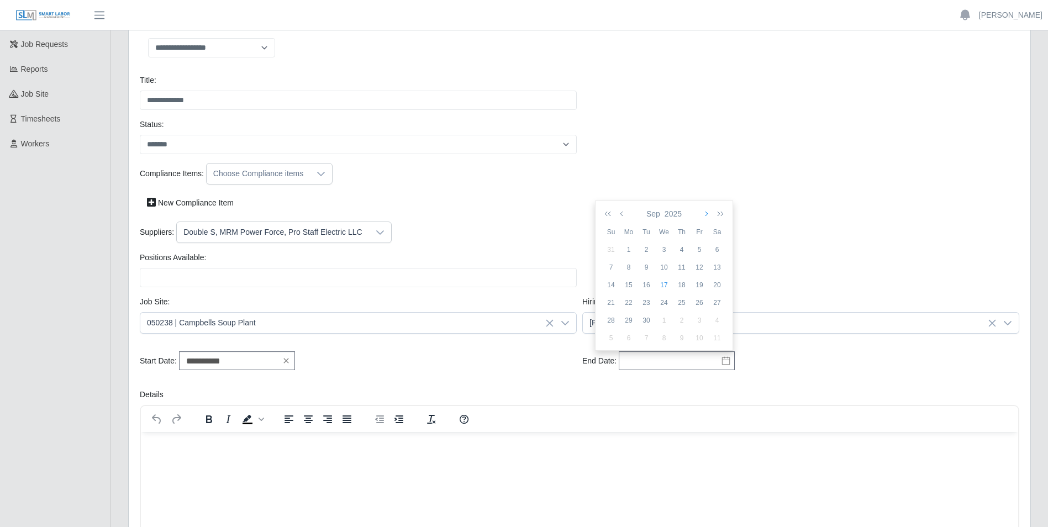
click at [703, 214] on icon "button" at bounding box center [706, 213] width 6 height 9
click at [630, 316] on div "27" at bounding box center [629, 321] width 18 height 10
type input "**********"
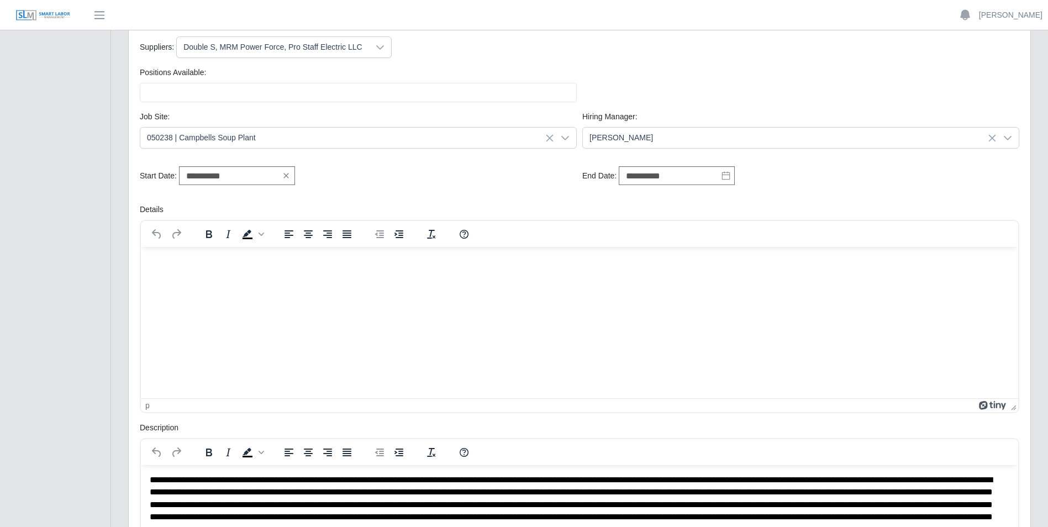
scroll to position [229, 0]
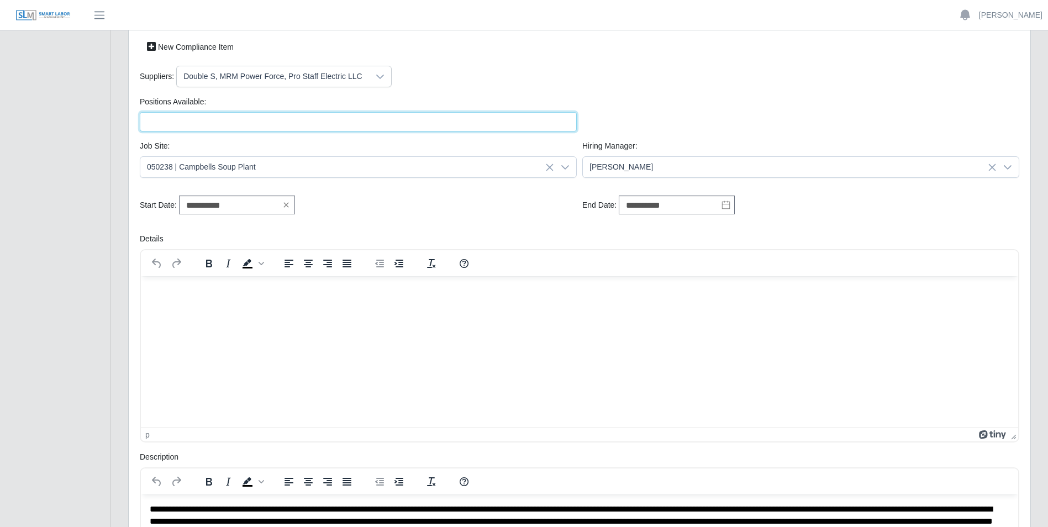
click at [418, 124] on input "Positions Available:" at bounding box center [358, 121] width 437 height 19
type input "*"
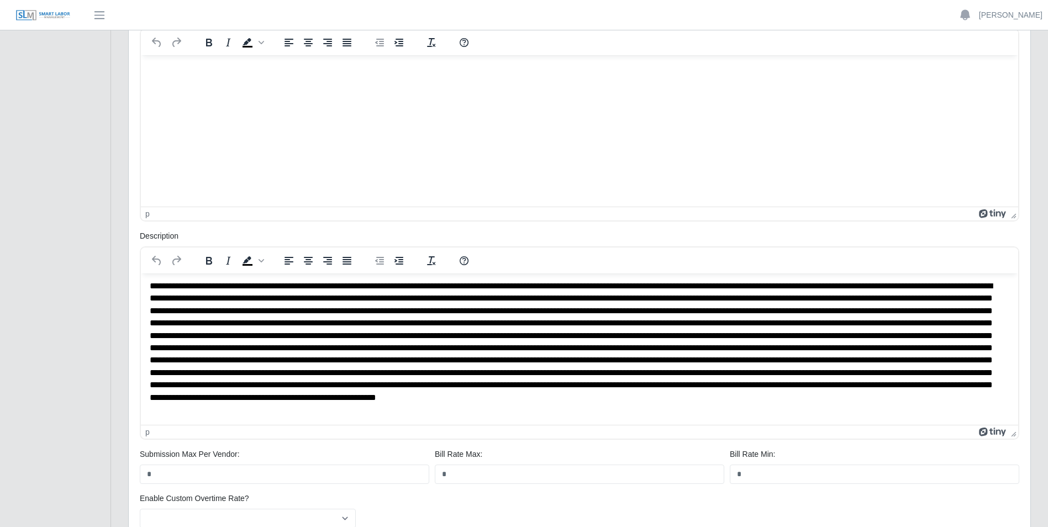
scroll to position [598, 0]
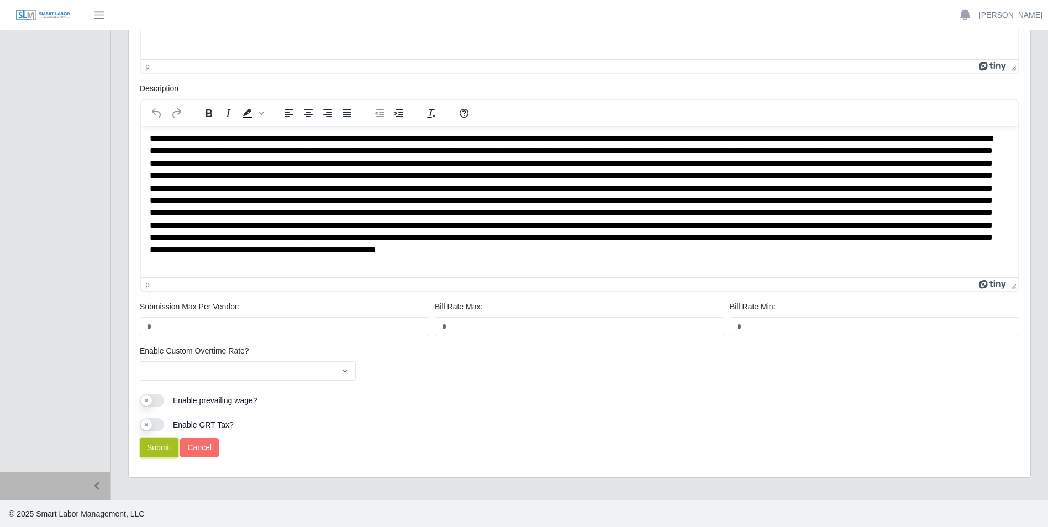
click at [160, 443] on button "Submit" at bounding box center [159, 447] width 39 height 19
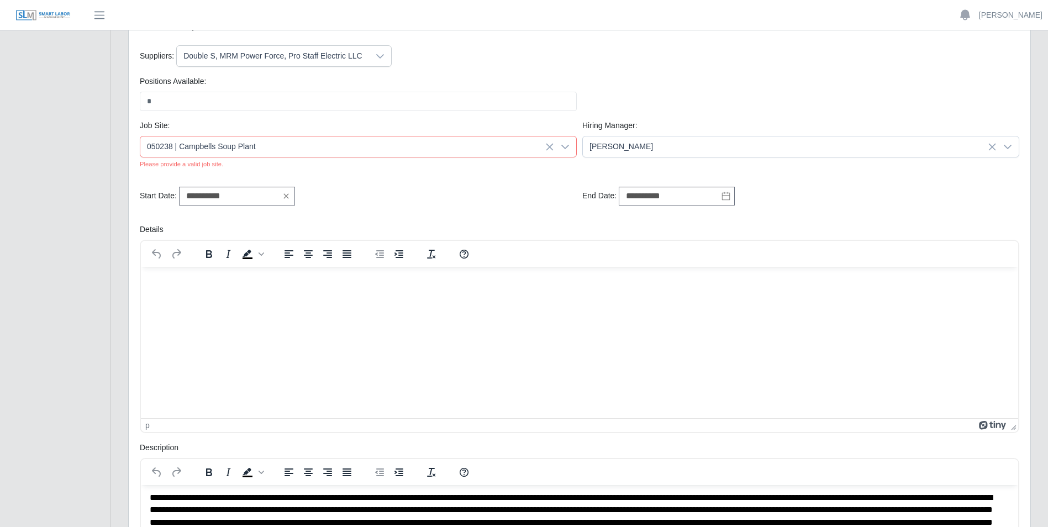
scroll to position [240, 0]
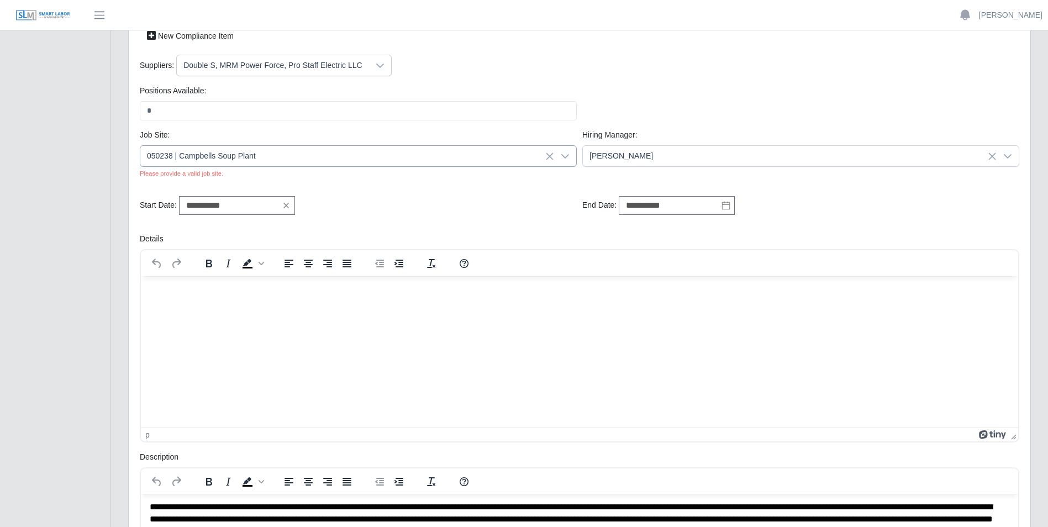
click at [563, 156] on icon at bounding box center [565, 156] width 9 height 9
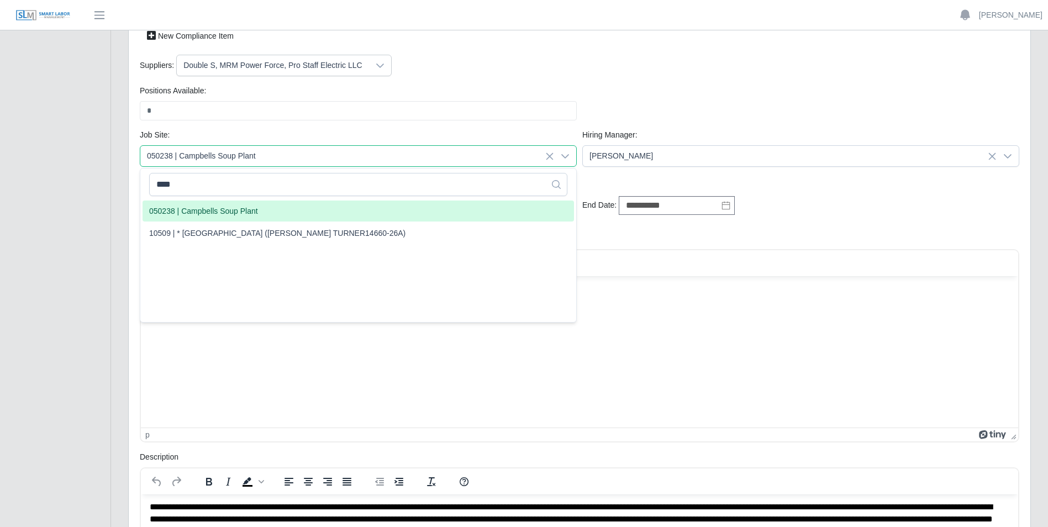
click at [553, 157] on icon at bounding box center [549, 156] width 9 height 9
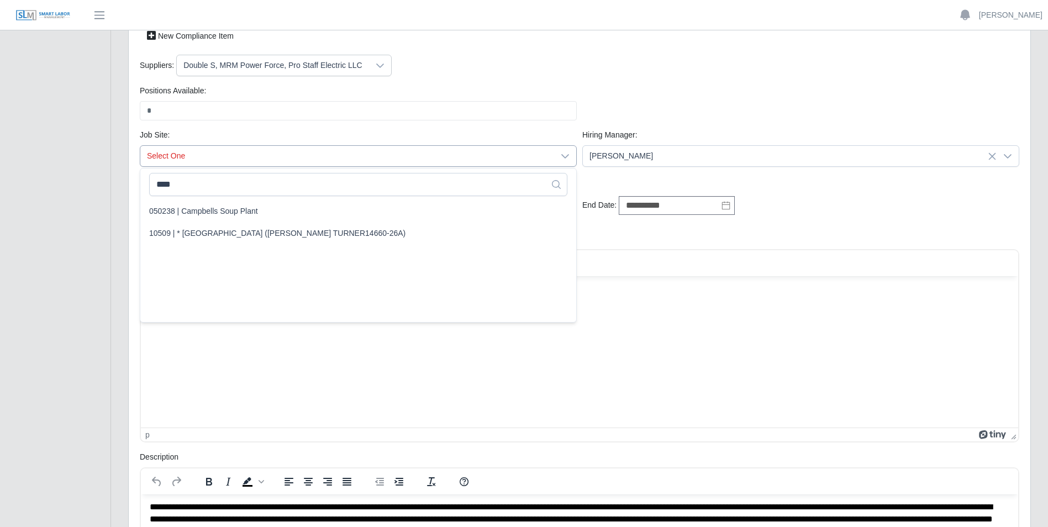
click at [353, 151] on span "Select One" at bounding box center [347, 156] width 414 height 20
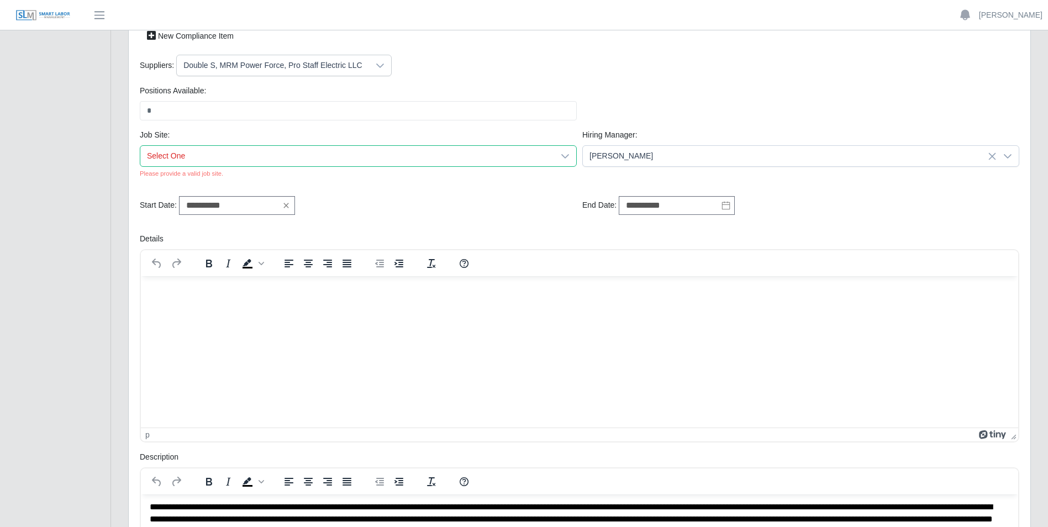
click at [196, 160] on span "Select One" at bounding box center [347, 156] width 414 height 20
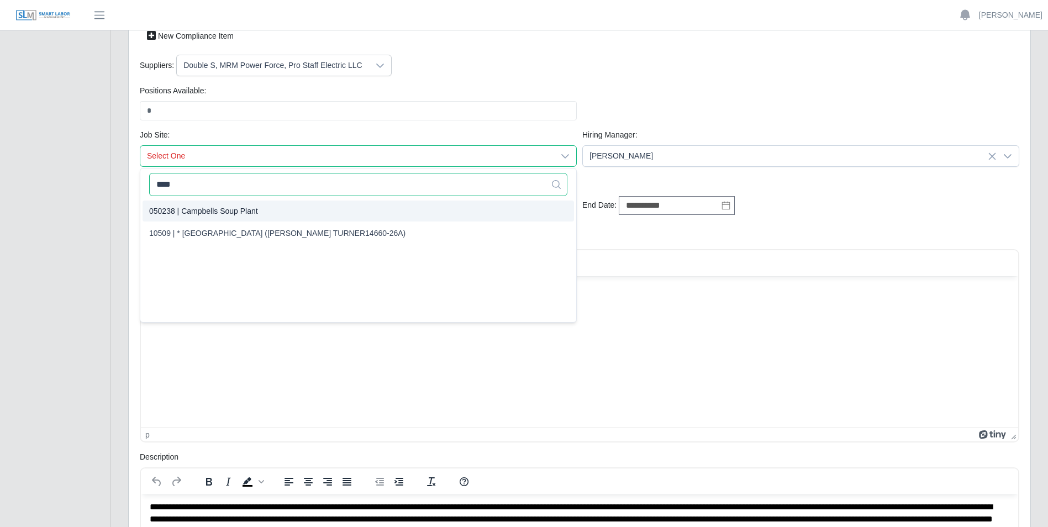
click at [279, 174] on input "****" at bounding box center [358, 184] width 418 height 23
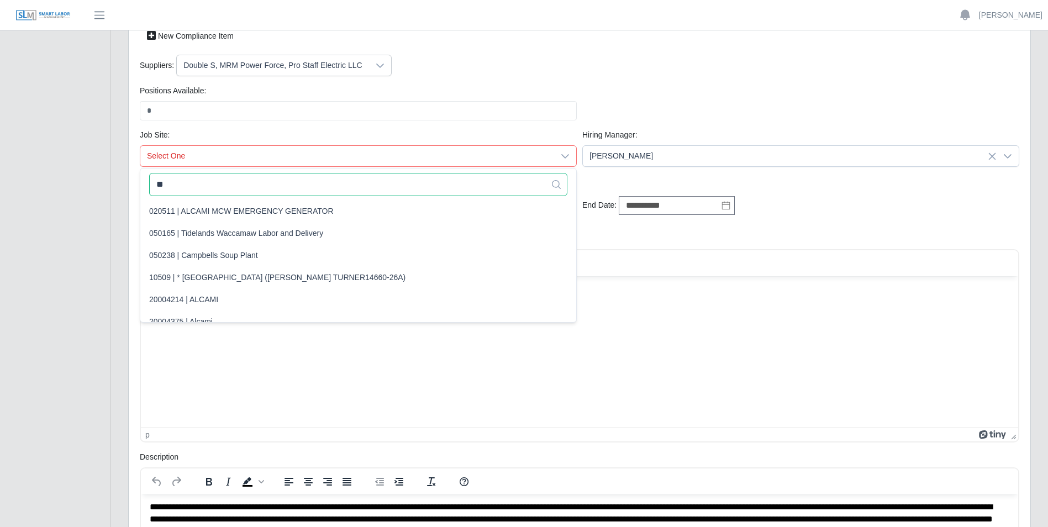
scroll to position [2, 0]
type input "*"
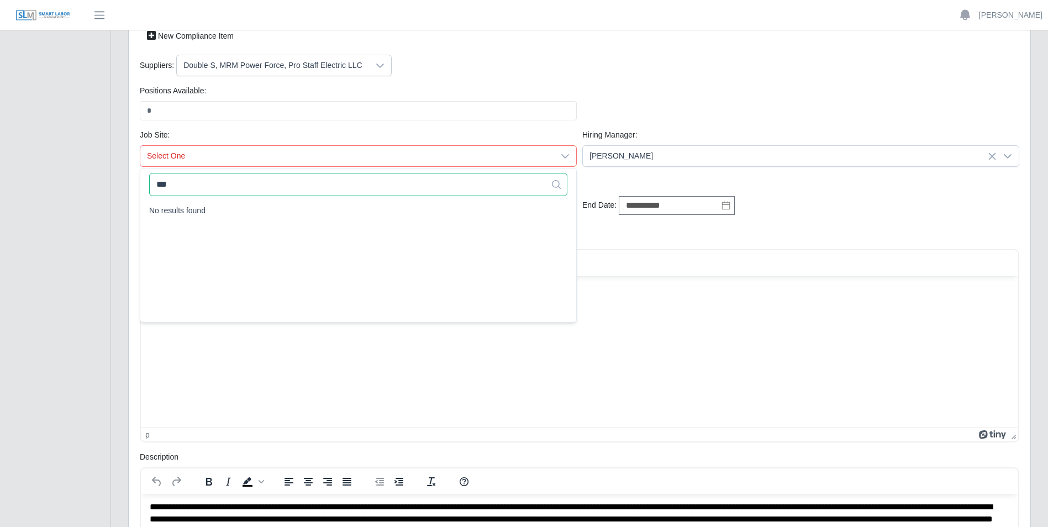
scroll to position [0, 0]
type input "*"
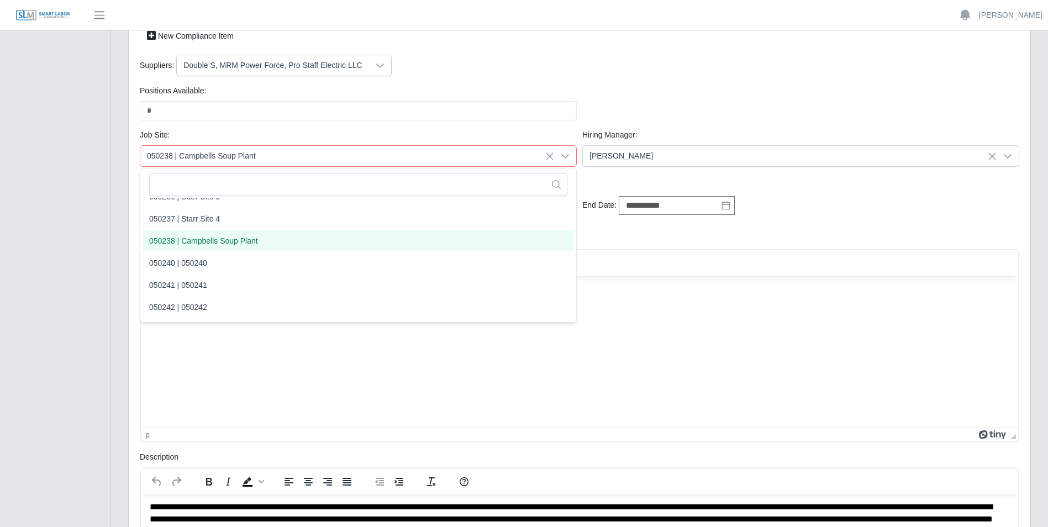
click at [210, 239] on span "050238 | Campbells Soup Plant" at bounding box center [203, 241] width 109 height 12
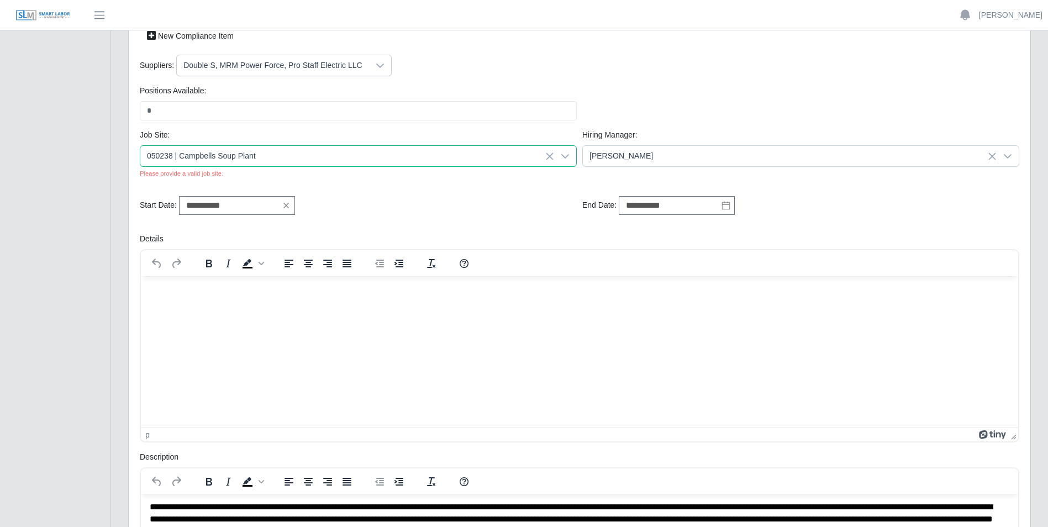
click at [285, 156] on span "050238 | Campbells Soup Plant" at bounding box center [347, 156] width 414 height 20
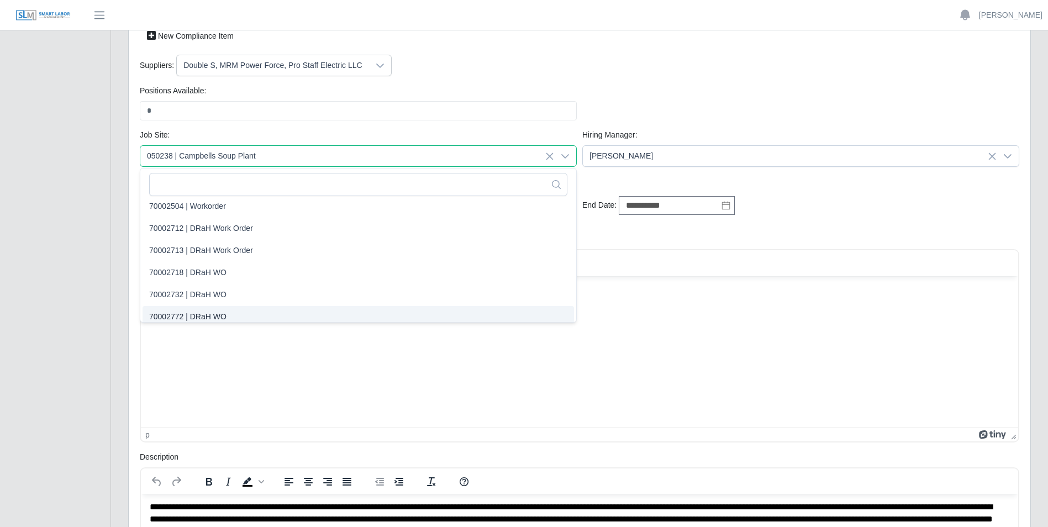
scroll to position [8814, 0]
click at [321, 306] on html at bounding box center [580, 291] width 878 height 30
click at [689, 306] on html at bounding box center [580, 291] width 878 height 30
click at [628, 86] on div "Positions Available: * Please provide a valid position available number." at bounding box center [579, 107] width 885 height 44
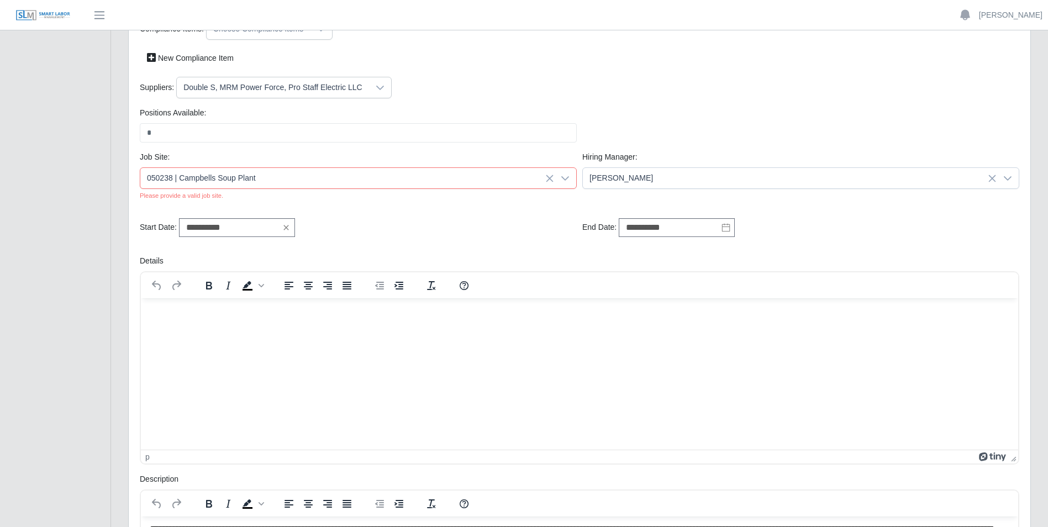
scroll to position [0, 0]
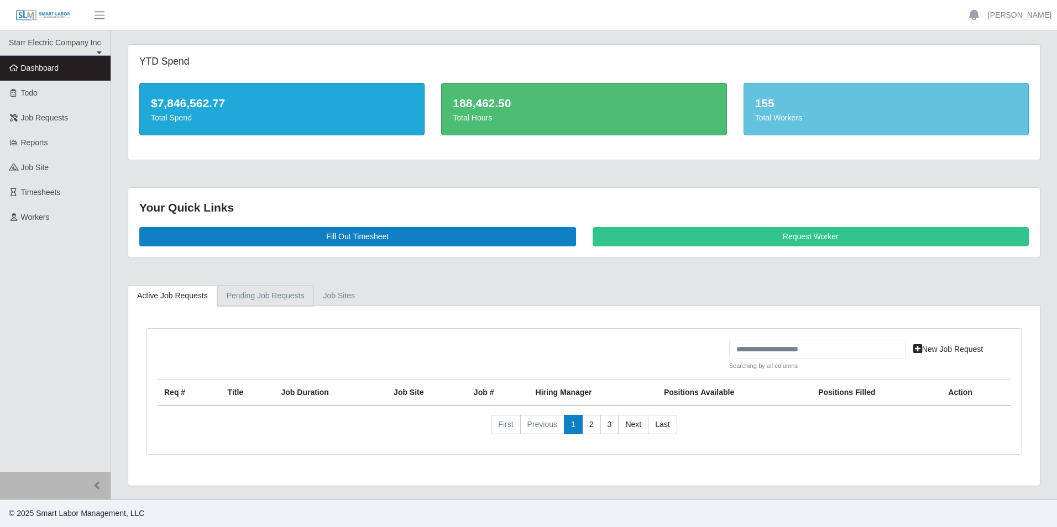
click at [240, 291] on link "Pending Job Requests" at bounding box center [265, 296] width 97 height 22
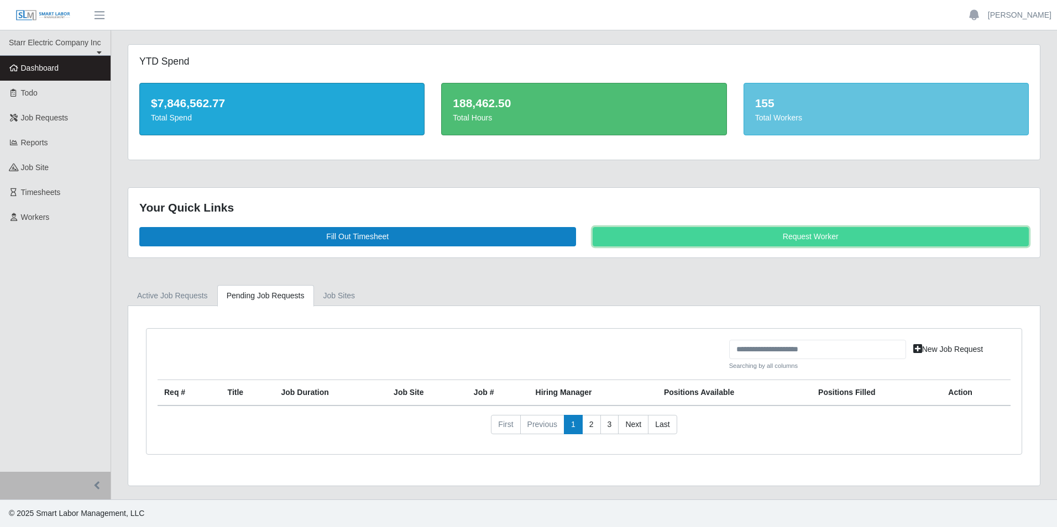
click at [721, 242] on link "Request Worker" at bounding box center [810, 236] width 437 height 19
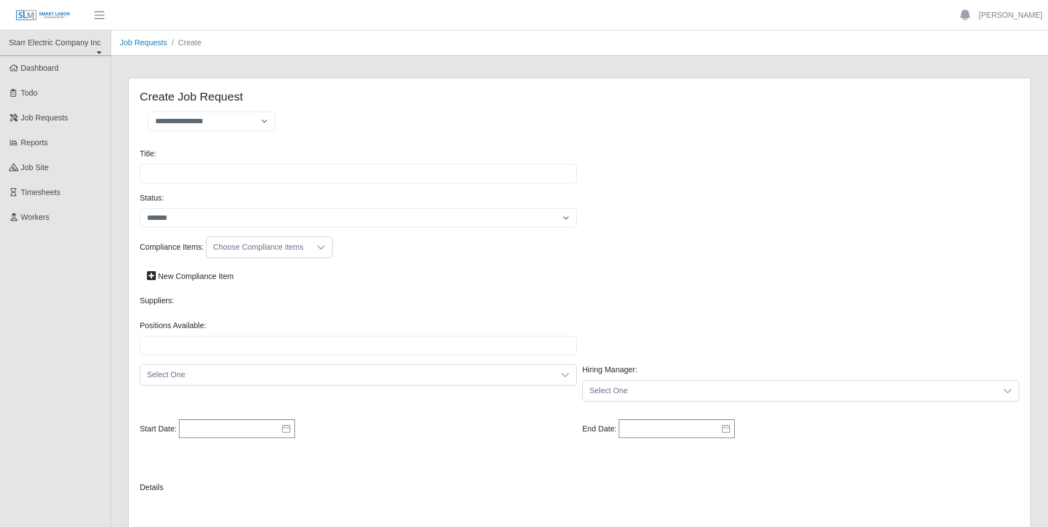
select select
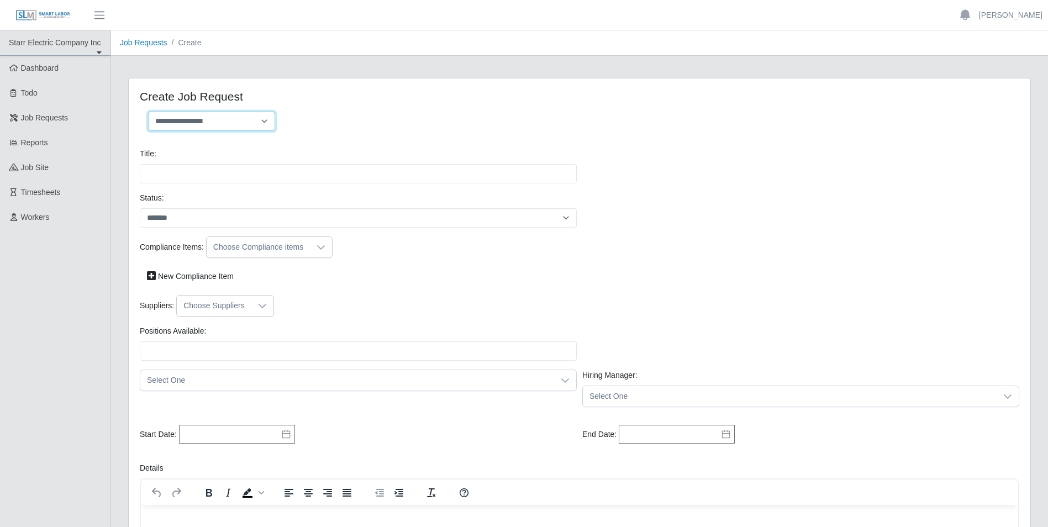
click at [261, 123] on select "**********" at bounding box center [211, 121] width 127 height 19
select select "**********"
click at [148, 112] on select "**********" at bounding box center [211, 121] width 127 height 19
type input "**********"
type input "*"
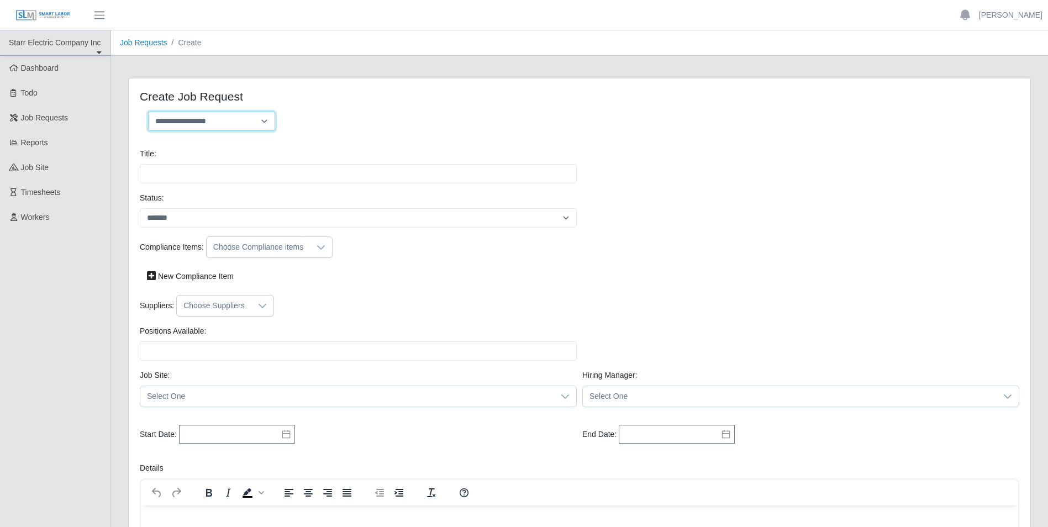
type input "*"
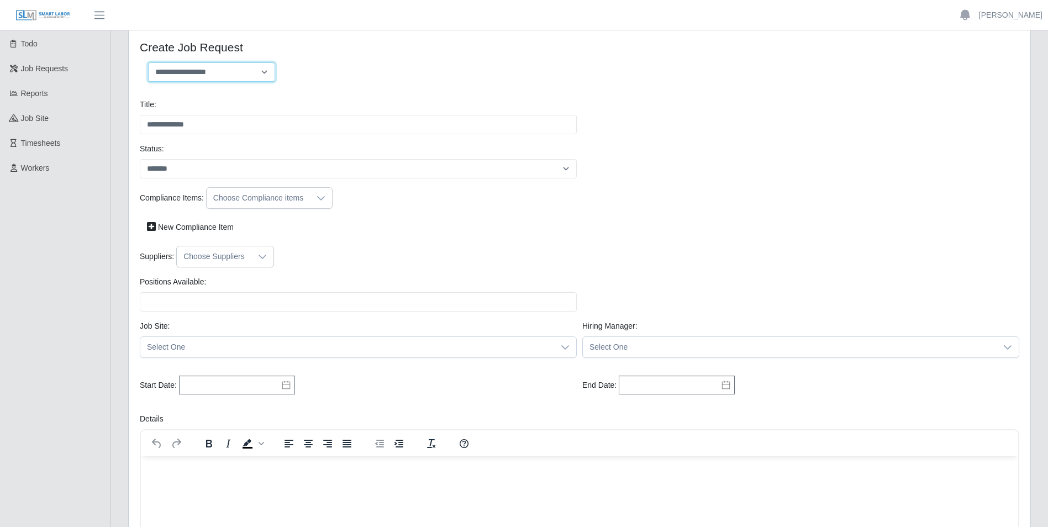
scroll to position [73, 0]
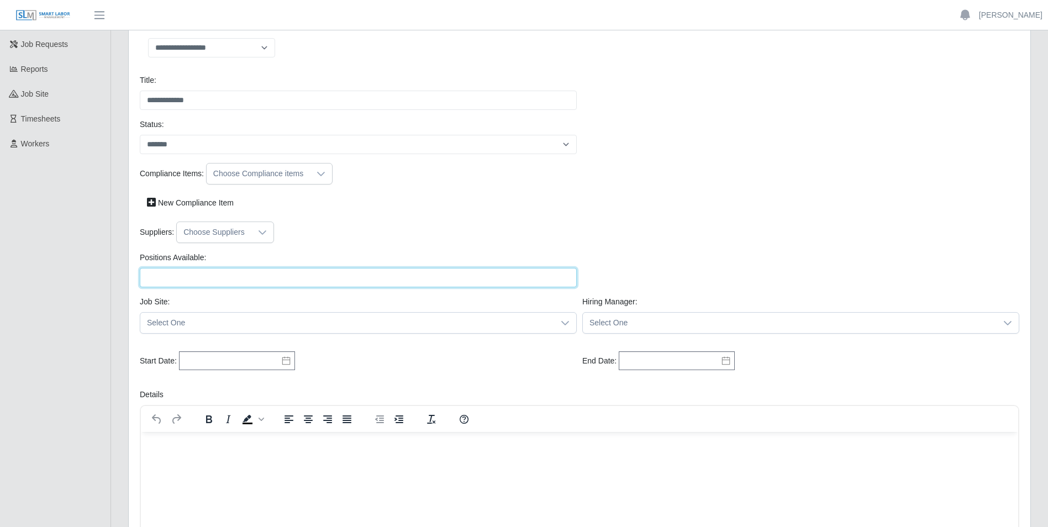
click at [219, 276] on input "Positions Available:" at bounding box center [358, 277] width 437 height 19
type input "*"
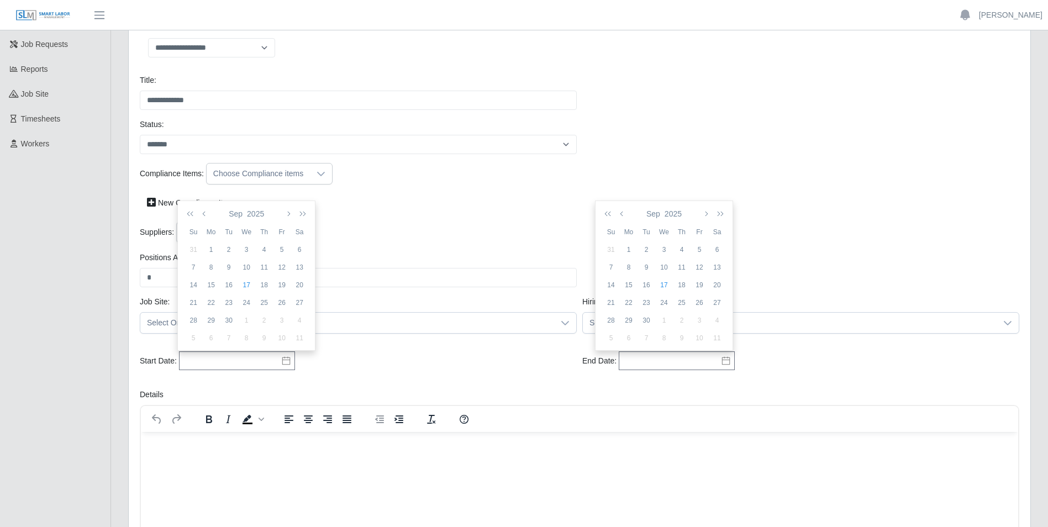
click at [387, 223] on div "Suppliers: Choose Suppliers" at bounding box center [579, 233] width 885 height 22
click at [252, 231] on div at bounding box center [262, 232] width 22 height 20
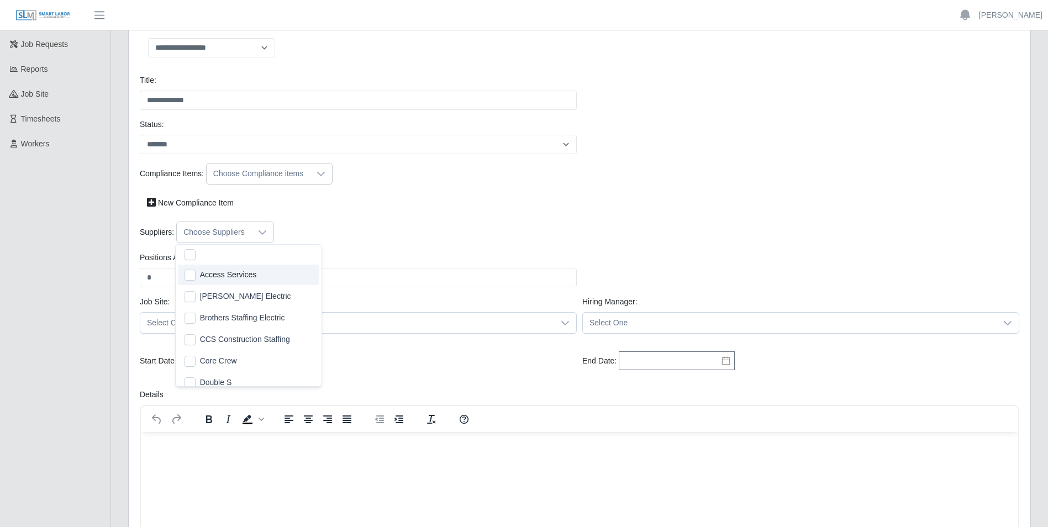
click at [460, 239] on div "Suppliers: Choose Suppliers" at bounding box center [579, 233] width 885 height 22
